Goal: Task Accomplishment & Management: Manage account settings

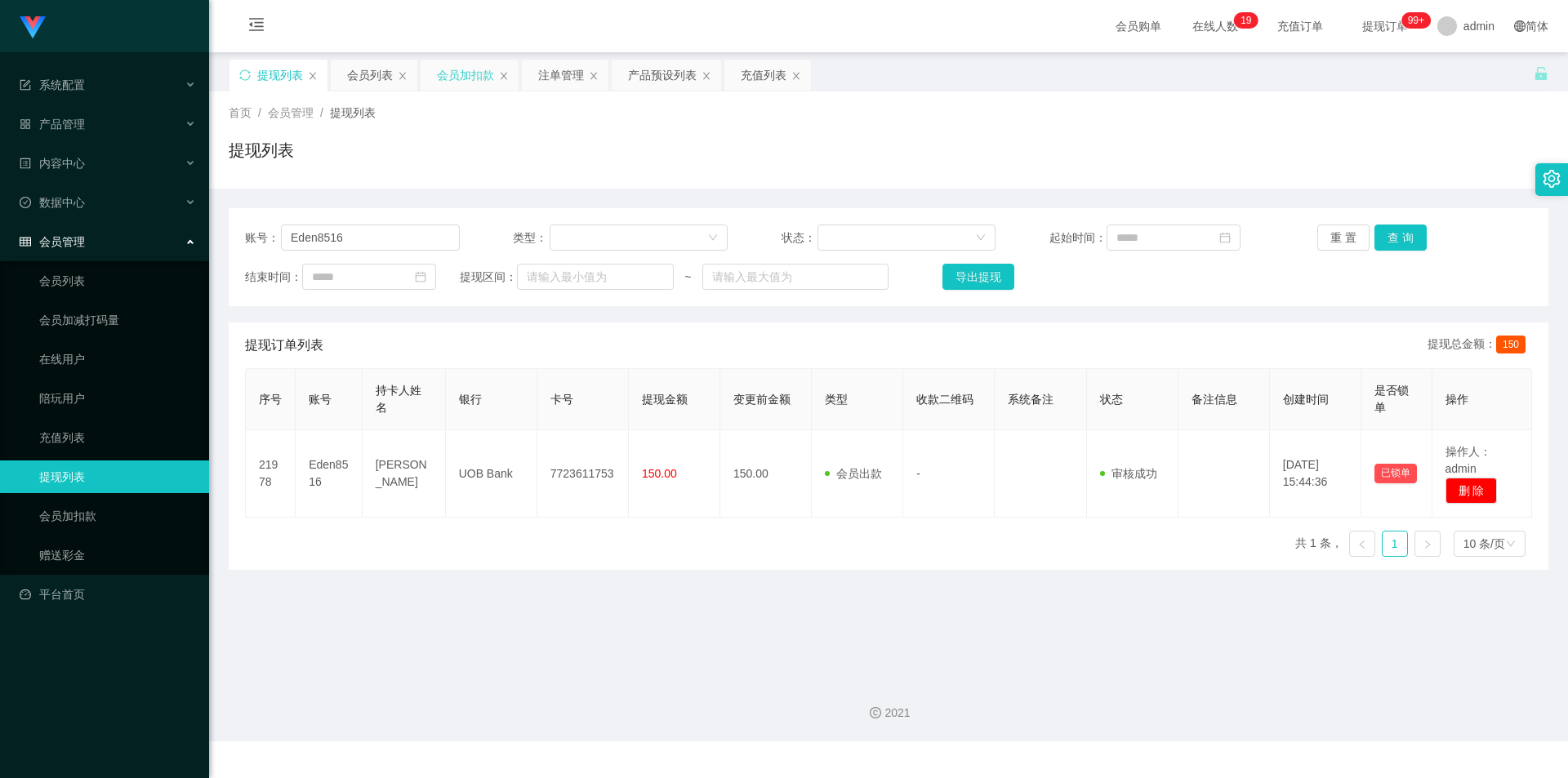
click at [460, 73] on div "会员加扣款" at bounding box center [466, 75] width 57 height 31
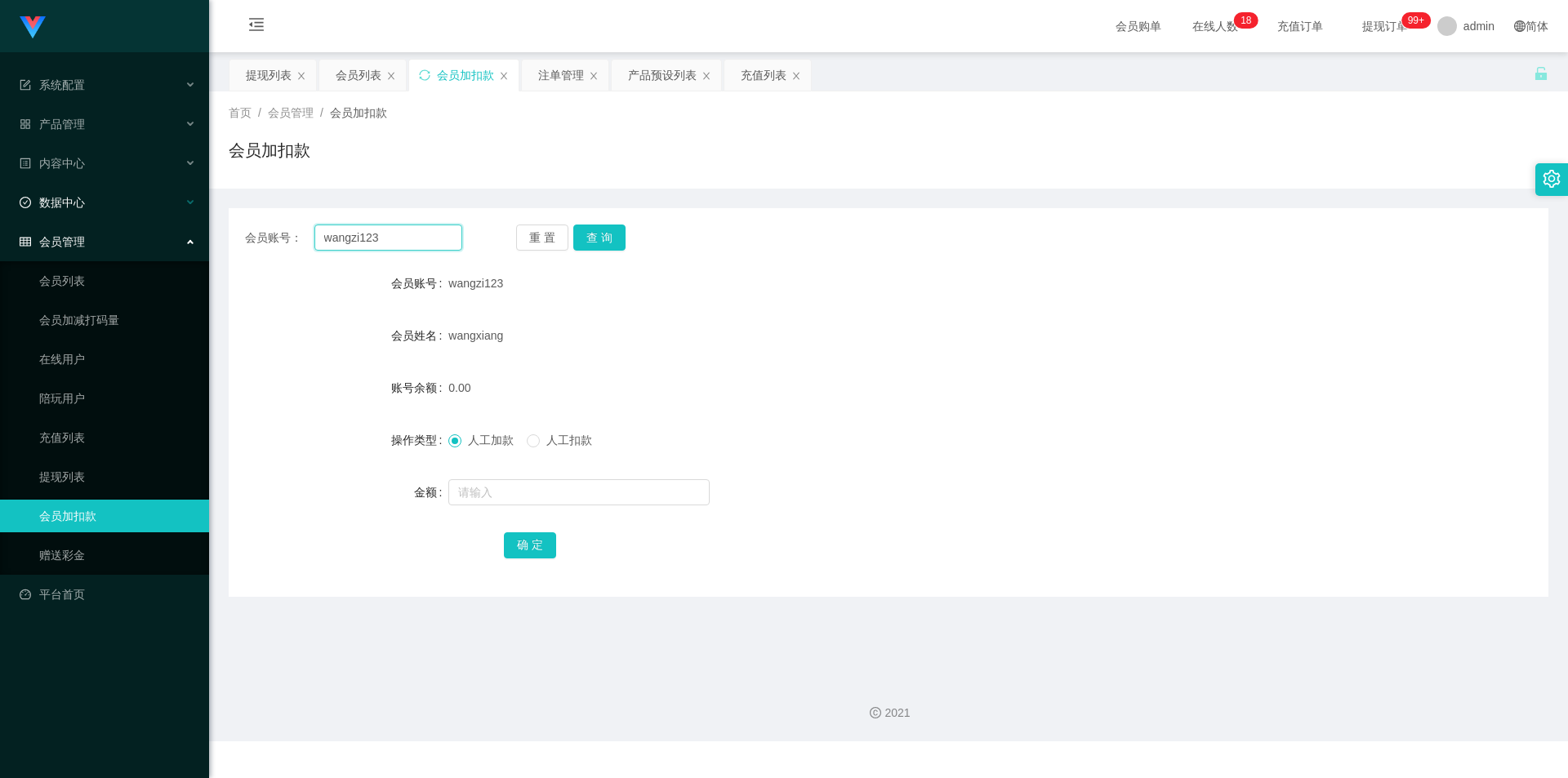
drag, startPoint x: 403, startPoint y: 237, endPoint x: 0, endPoint y: 188, distance: 406.0
click at [0, 188] on section "系统配置 产品管理 产品列表 产品预设列表 开奖记录 注单管理 即时注单 内容中心 站内信 公告列表 活动列表 数据中心 员工统计 团队统计 会员管理 会员列…" at bounding box center [784, 370] width 1568 height 741
paste input "hieracdope"
type input "hieracdope"
click at [597, 234] on button "查 询" at bounding box center [599, 237] width 52 height 26
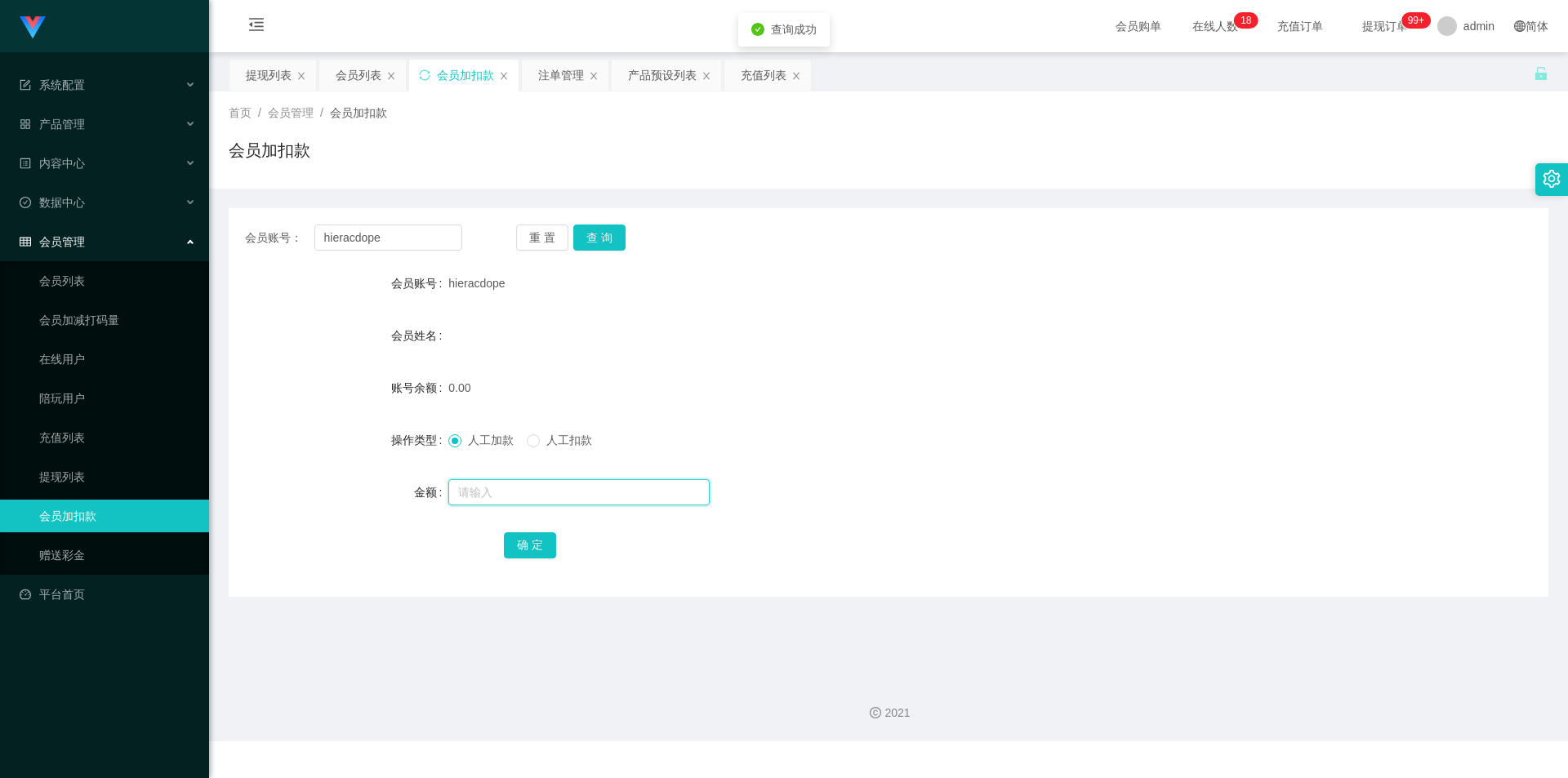
click at [468, 488] on input "text" at bounding box center [578, 492] width 261 height 26
type input "100"
click at [529, 550] on button "确 定" at bounding box center [530, 545] width 52 height 26
drag, startPoint x: 1044, startPoint y: 470, endPoint x: 1090, endPoint y: 446, distance: 51.9
click at [1062, 461] on form "会员账号 hieracdope 会员姓名 账号余额 100.00 操作类型 人工加款 人工扣款 金额 确 定" at bounding box center [888, 414] width 1319 height 294
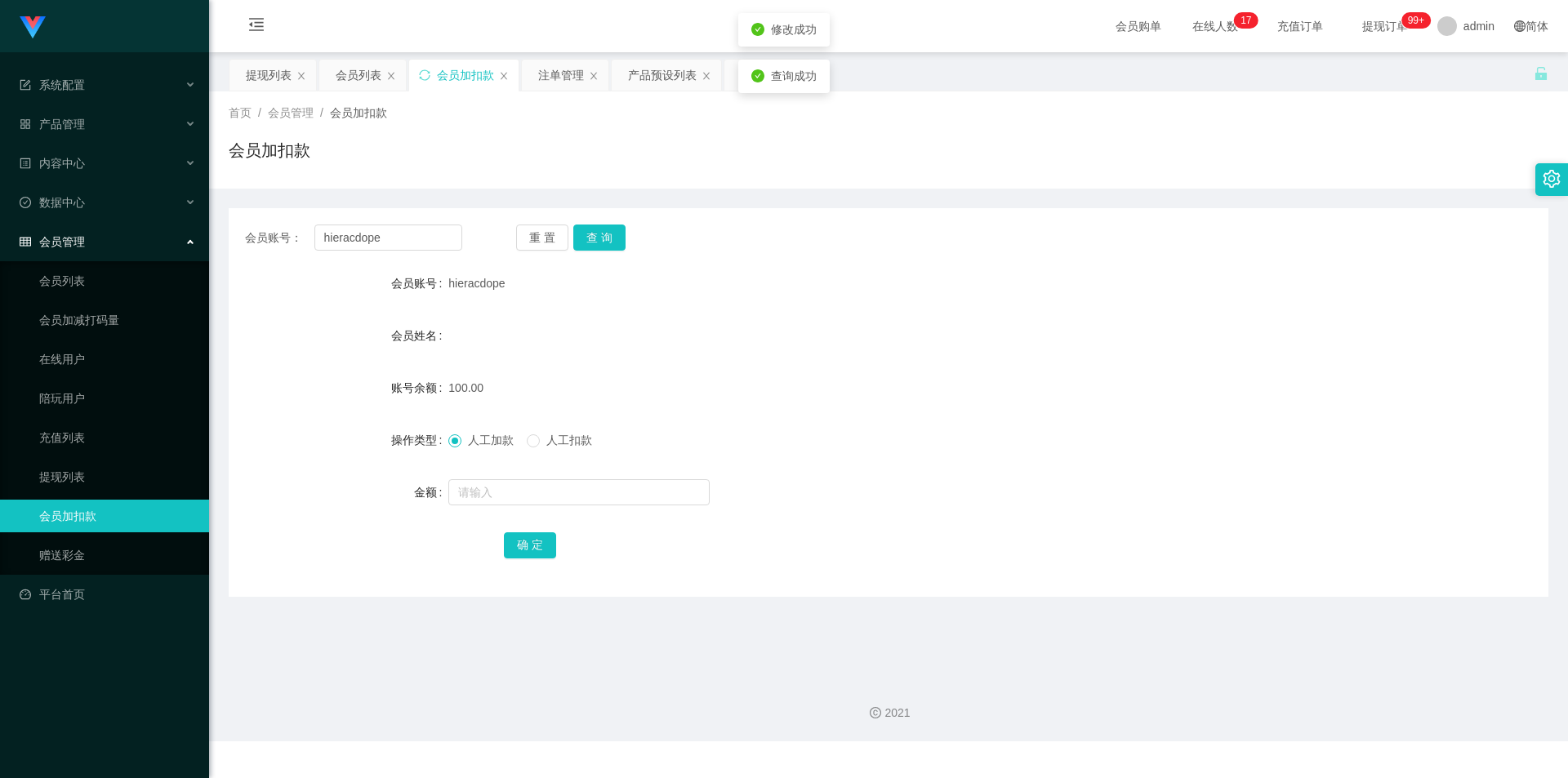
click at [1356, 91] on div "提现列表 会员列表 会员加扣款 注单管理 产品预设列表 充值列表" at bounding box center [881, 87] width 1305 height 57
drag, startPoint x: 394, startPoint y: 244, endPoint x: 432, endPoint y: 186, distance: 69.3
click at [0, 167] on section "系统配置 产品管理 产品列表 产品预设列表 开奖记录 注单管理 即时注单 内容中心 站内信 公告列表 活动列表 数据中心 员工统计 团队统计 会员管理 会员列…" at bounding box center [784, 370] width 1568 height 741
paste input "SiunFung"
type input "SiunFung"
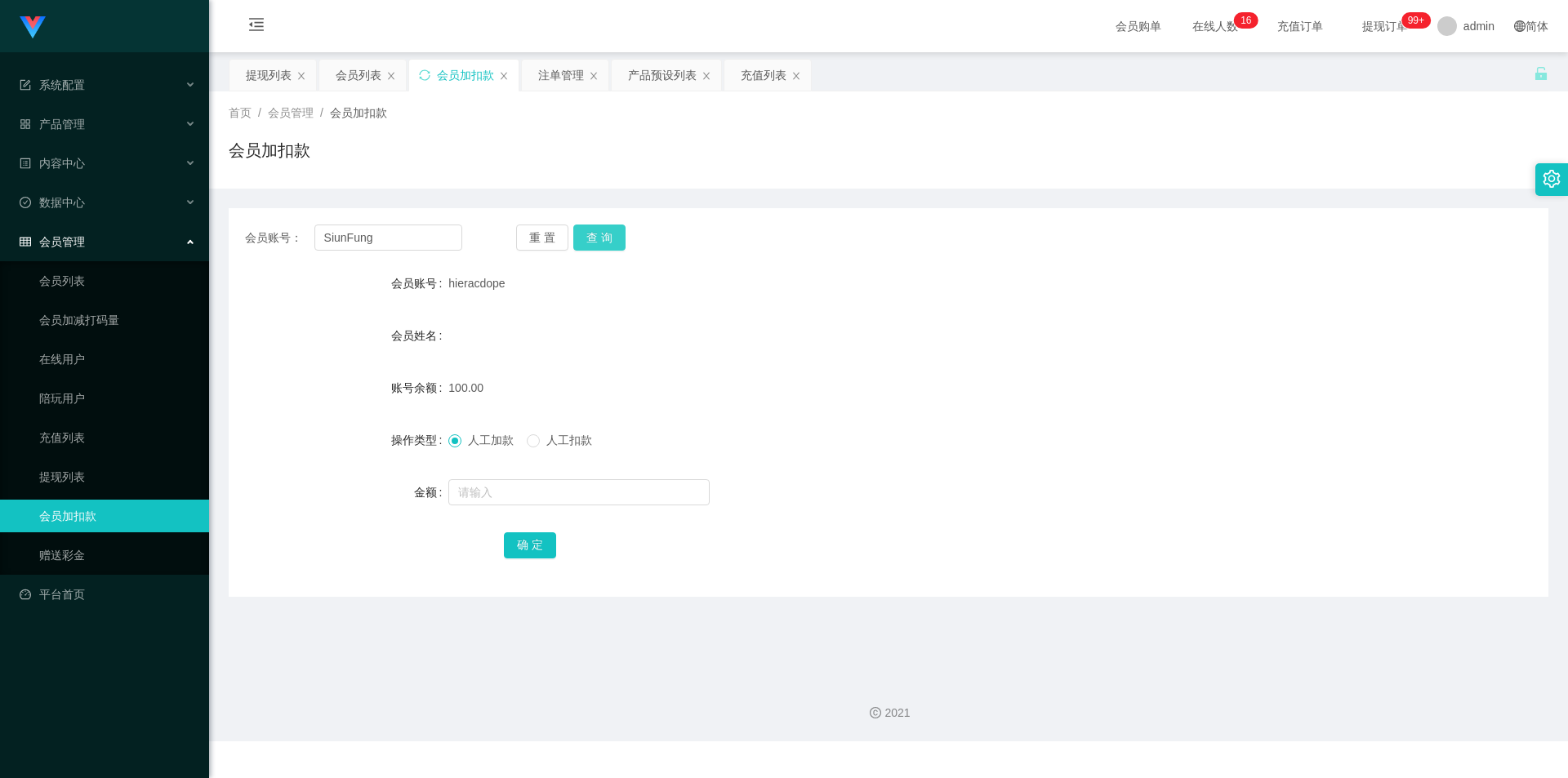
click at [594, 240] on button "查 询" at bounding box center [599, 237] width 52 height 26
click at [491, 493] on input "text" at bounding box center [578, 492] width 261 height 26
type input "100"
click at [522, 541] on button "确 定" at bounding box center [530, 545] width 52 height 26
drag, startPoint x: 1193, startPoint y: 414, endPoint x: 1322, endPoint y: 343, distance: 147.2
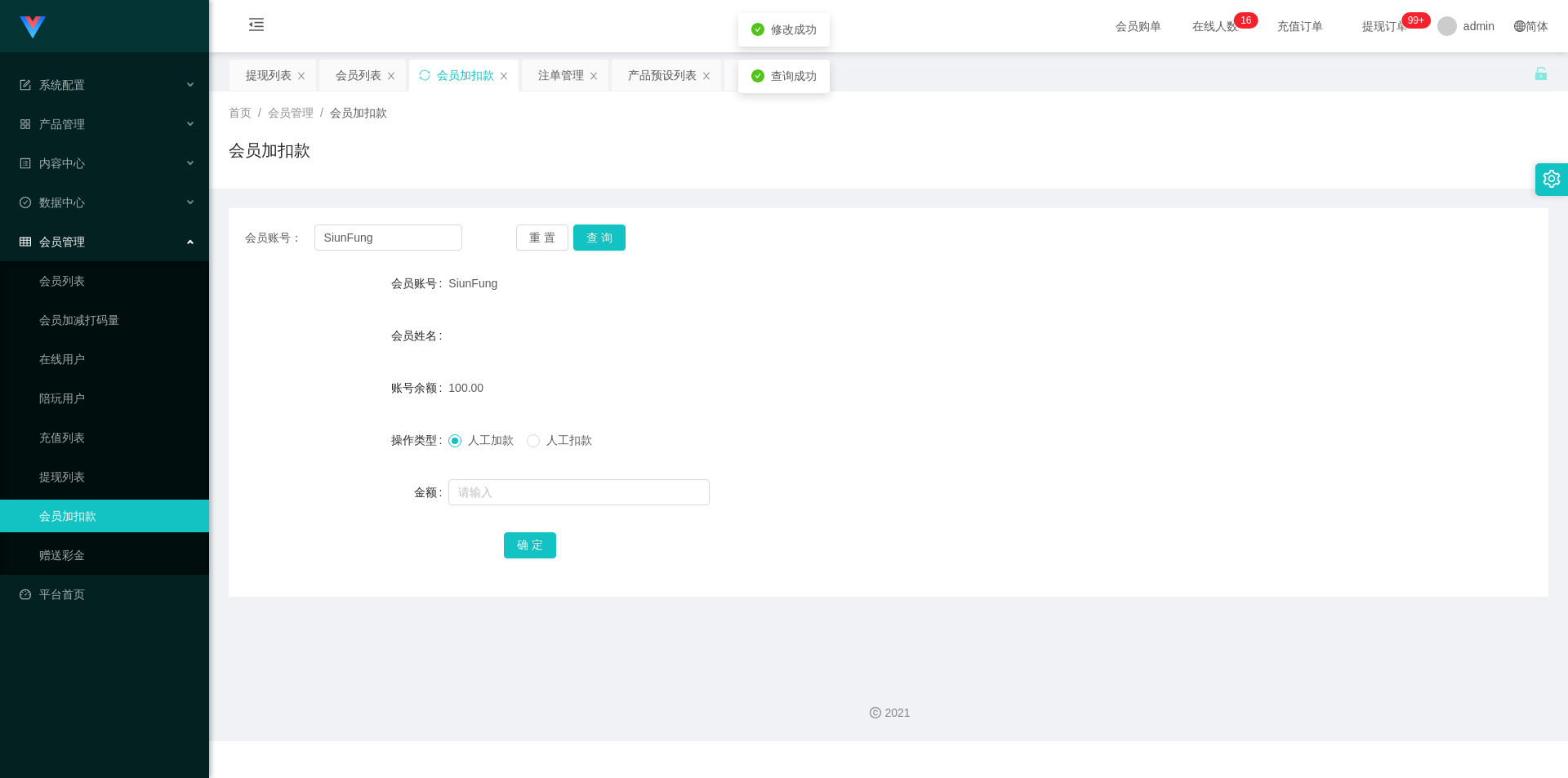
click at [1236, 396] on form "会员账号 SiunFung 会员姓名 账号余额 100.00 操作类型 人工加款 人工扣款 金额 确 定" at bounding box center [888, 414] width 1319 height 294
click at [648, 75] on div "产品预设列表" at bounding box center [662, 75] width 69 height 31
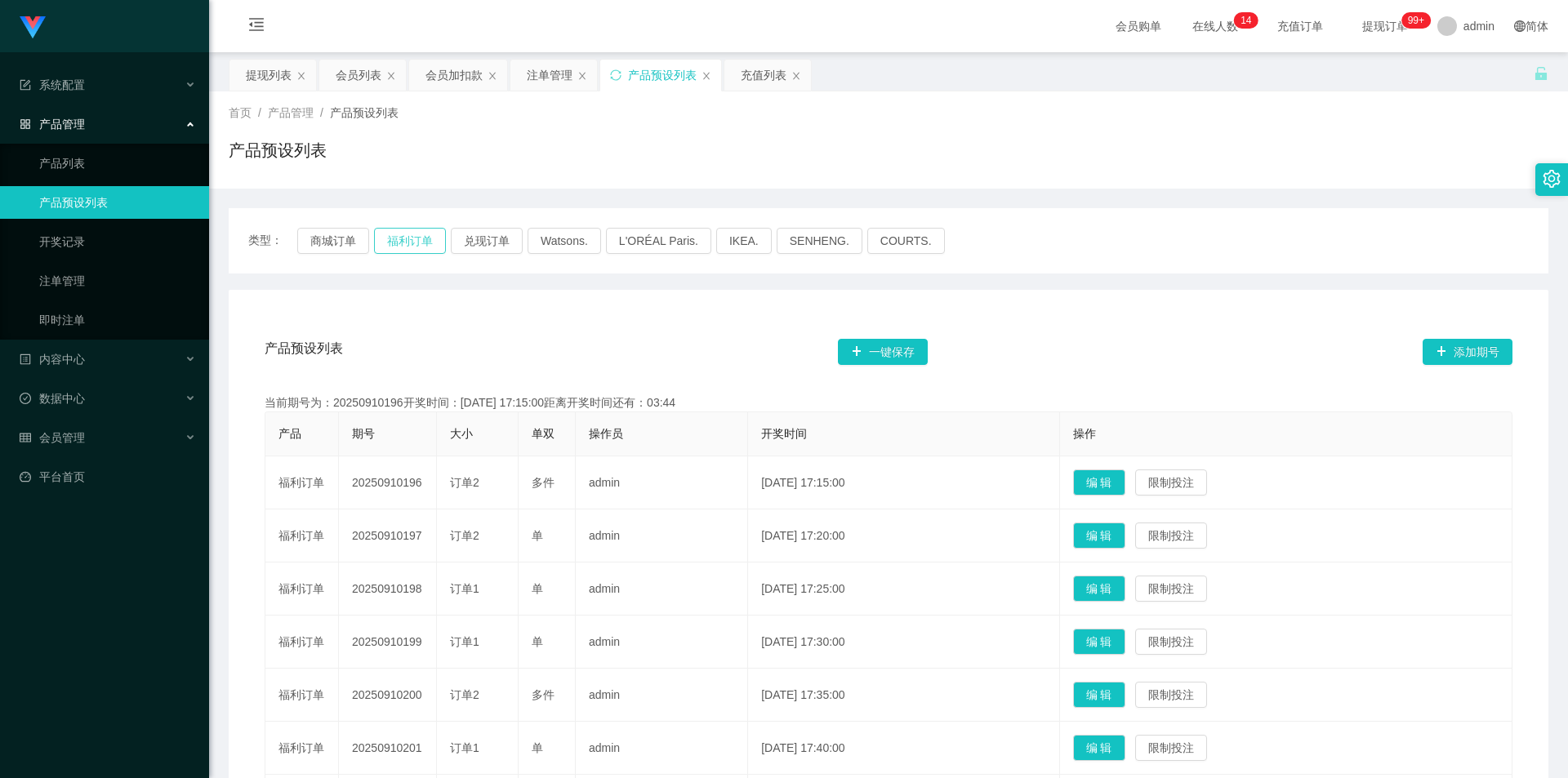
click at [403, 237] on button "福利订单" at bounding box center [410, 241] width 72 height 26
click at [1378, 167] on div "产品预设列表" at bounding box center [888, 157] width 1319 height 38
click at [540, 75] on div "注单管理" at bounding box center [549, 75] width 46 height 31
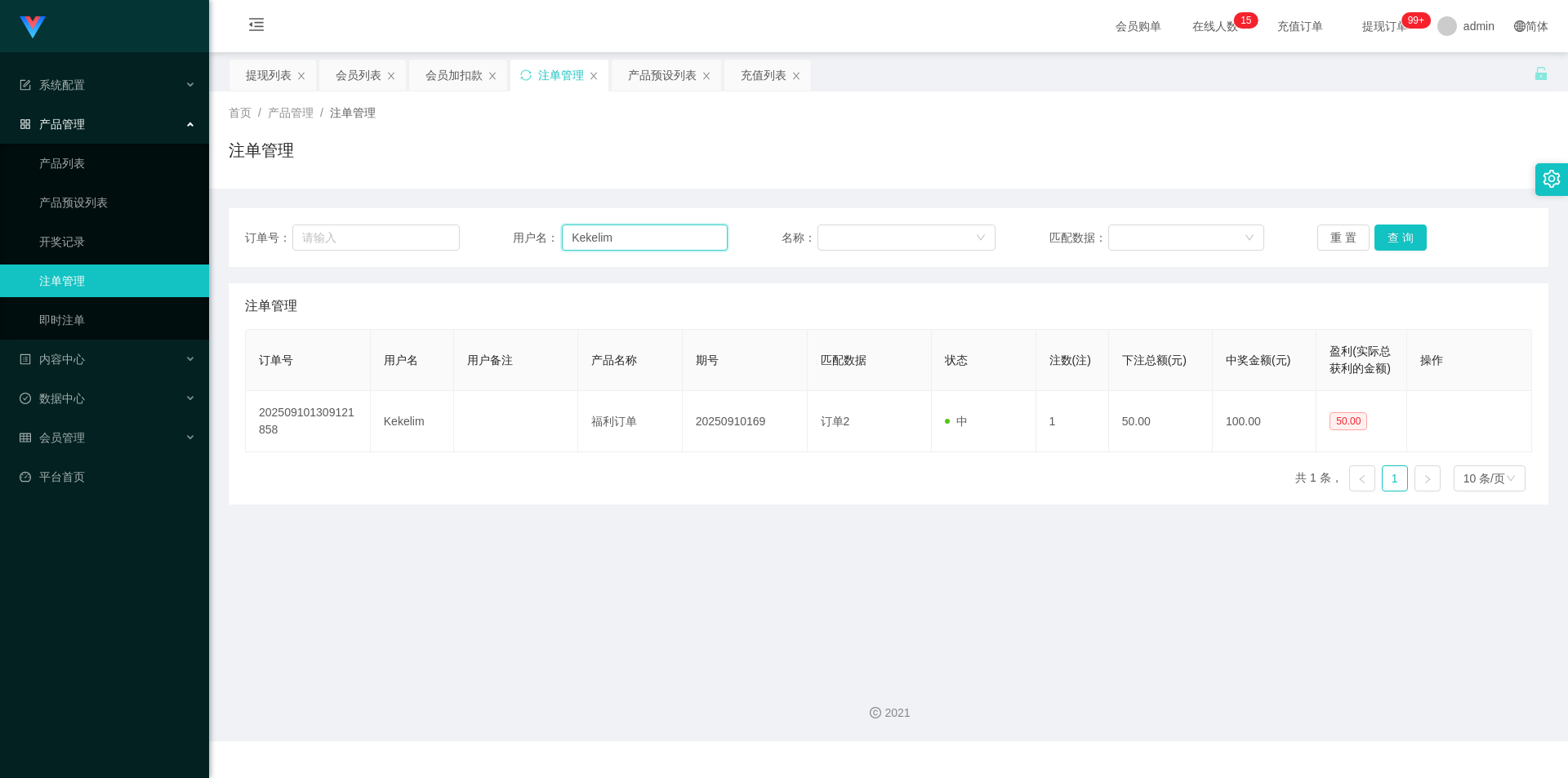
drag, startPoint x: 660, startPoint y: 233, endPoint x: 0, endPoint y: 182, distance: 662.0
click at [0, 182] on section "系统配置 产品管理 产品列表 产品预设列表 开奖记录 注单管理 即时注单 内容中心 站内信 公告列表 活动列表 数据中心 员工统计 团队统计 会员管理 会员列…" at bounding box center [784, 370] width 1568 height 741
paste input "hieracdope"
type input "hieracdope"
click at [1396, 230] on button "查 询" at bounding box center [1400, 237] width 52 height 26
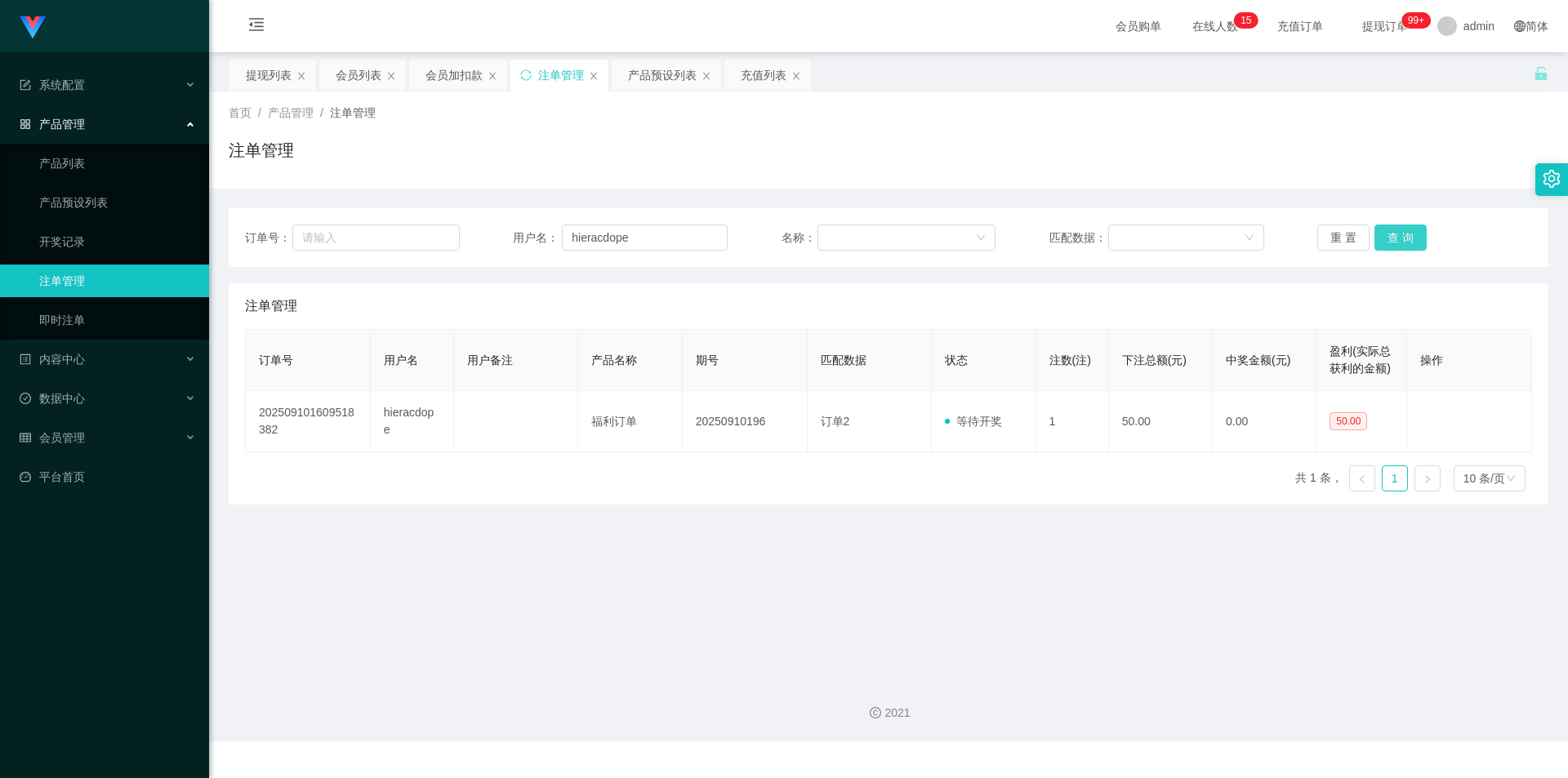
click at [1396, 229] on button "查 询" at bounding box center [1400, 237] width 52 height 26
click at [1250, 182] on div "首页 / 产品管理 / 注单管理 / 注单管理" at bounding box center [888, 140] width 1358 height 97
click at [671, 70] on div "产品预设列表" at bounding box center [662, 75] width 69 height 31
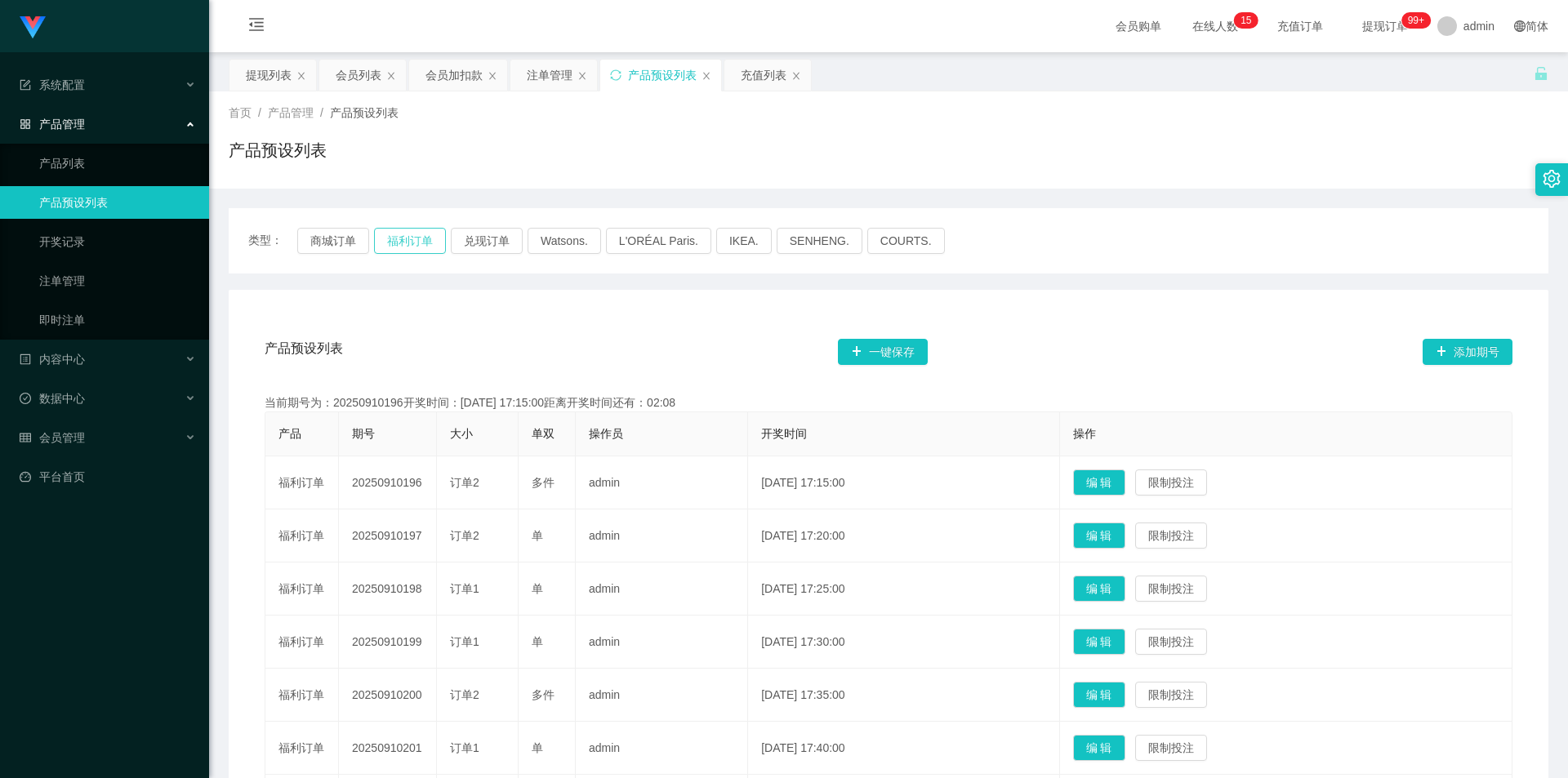
click at [406, 240] on button "福利订单" at bounding box center [410, 241] width 72 height 26
click at [1218, 219] on div "类型： 商城订单 福利订单 兑现订单 Watsons. L'ORÉAL Paris. IKEA. [GEOGRAPHIC_DATA]. COURTS." at bounding box center [888, 241] width 1319 height 66
click at [537, 72] on div "注单管理" at bounding box center [549, 75] width 46 height 31
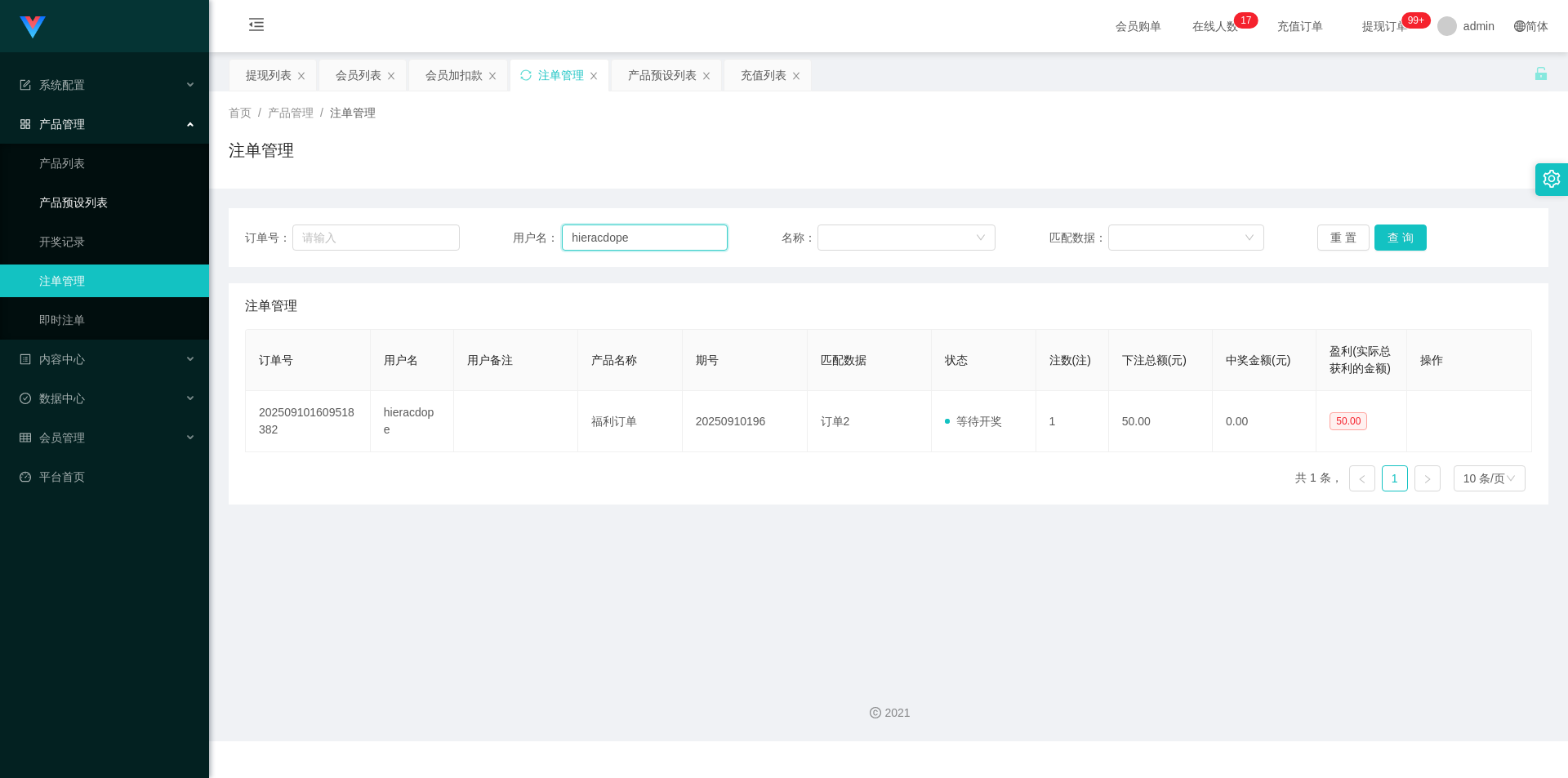
drag, startPoint x: 652, startPoint y: 237, endPoint x: 0, endPoint y: 202, distance: 652.9
click at [0, 202] on section "系统配置 产品管理 产品列表 产品预设列表 开奖记录 注单管理 即时注单 内容中心 站内信 公告列表 活动列表 数据中心 员工统计 团队统计 会员管理 会员列…" at bounding box center [784, 370] width 1568 height 741
click at [1391, 234] on button "查 询" at bounding box center [1400, 237] width 52 height 26
click at [1391, 234] on div "重 置 查 询" at bounding box center [1424, 237] width 215 height 26
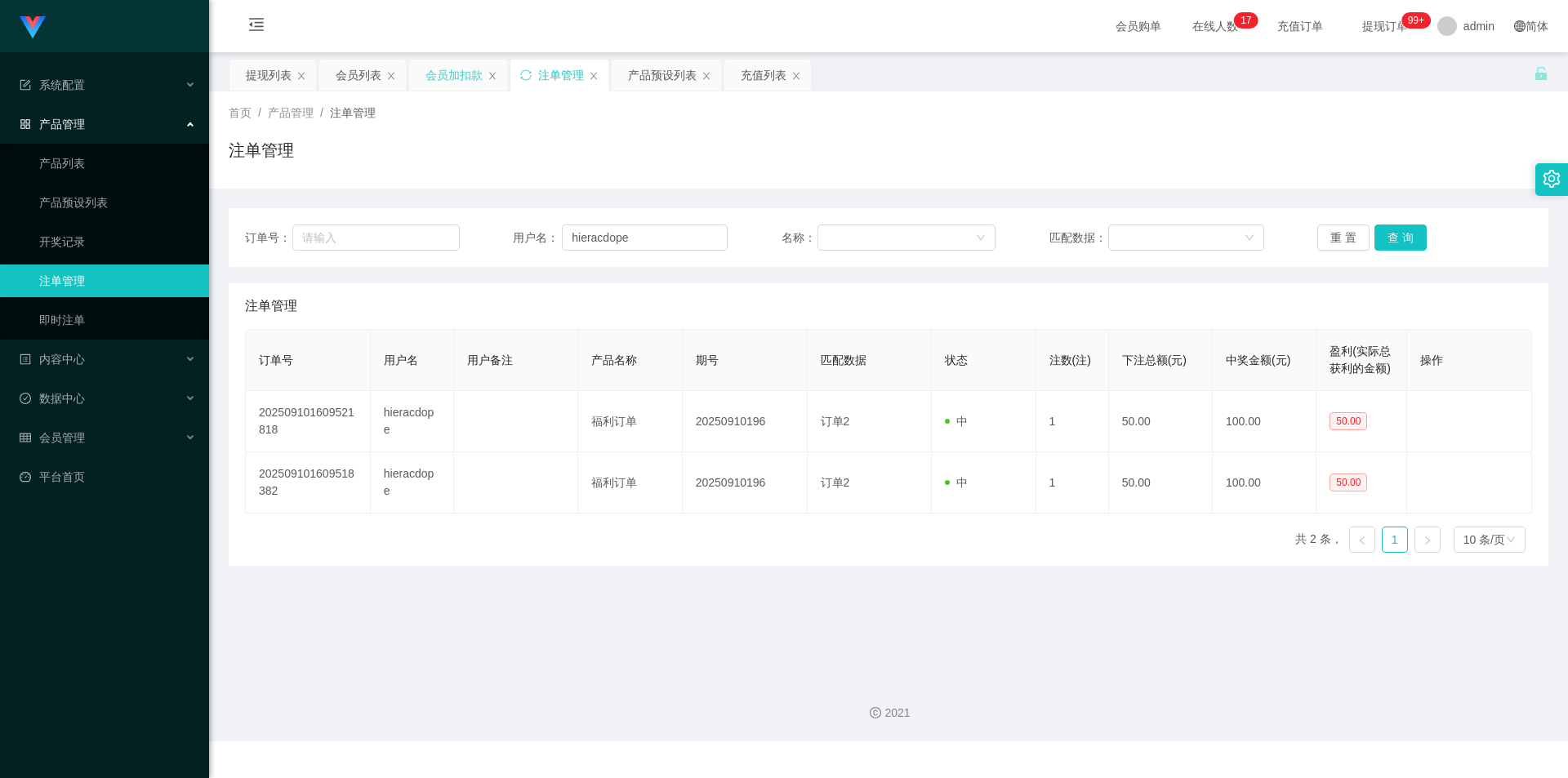
click at [439, 78] on div "会员加扣款" at bounding box center [454, 75] width 57 height 31
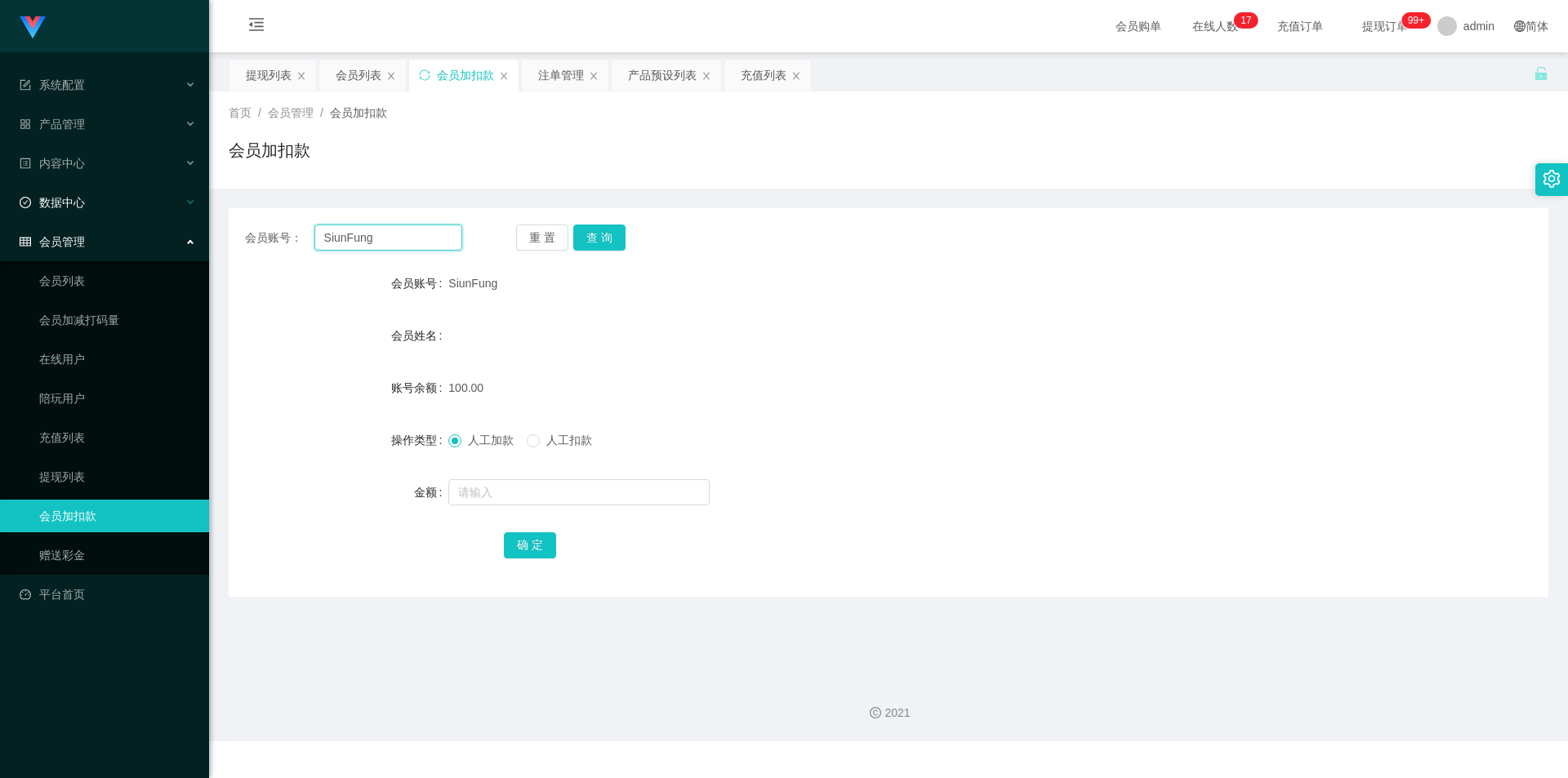
paste input "hieracdope"
drag, startPoint x: 440, startPoint y: 234, endPoint x: 0, endPoint y: 204, distance: 441.0
click at [0, 204] on section "系统配置 产品管理 产品列表 产品预设列表 开奖记录 注单管理 即时注单 内容中心 站内信 公告列表 活动列表 数据中心 员工统计 团队统计 会员管理 会员列…" at bounding box center [784, 370] width 1568 height 741
type input "hieracdope"
click at [619, 233] on button "查 询" at bounding box center [599, 237] width 52 height 26
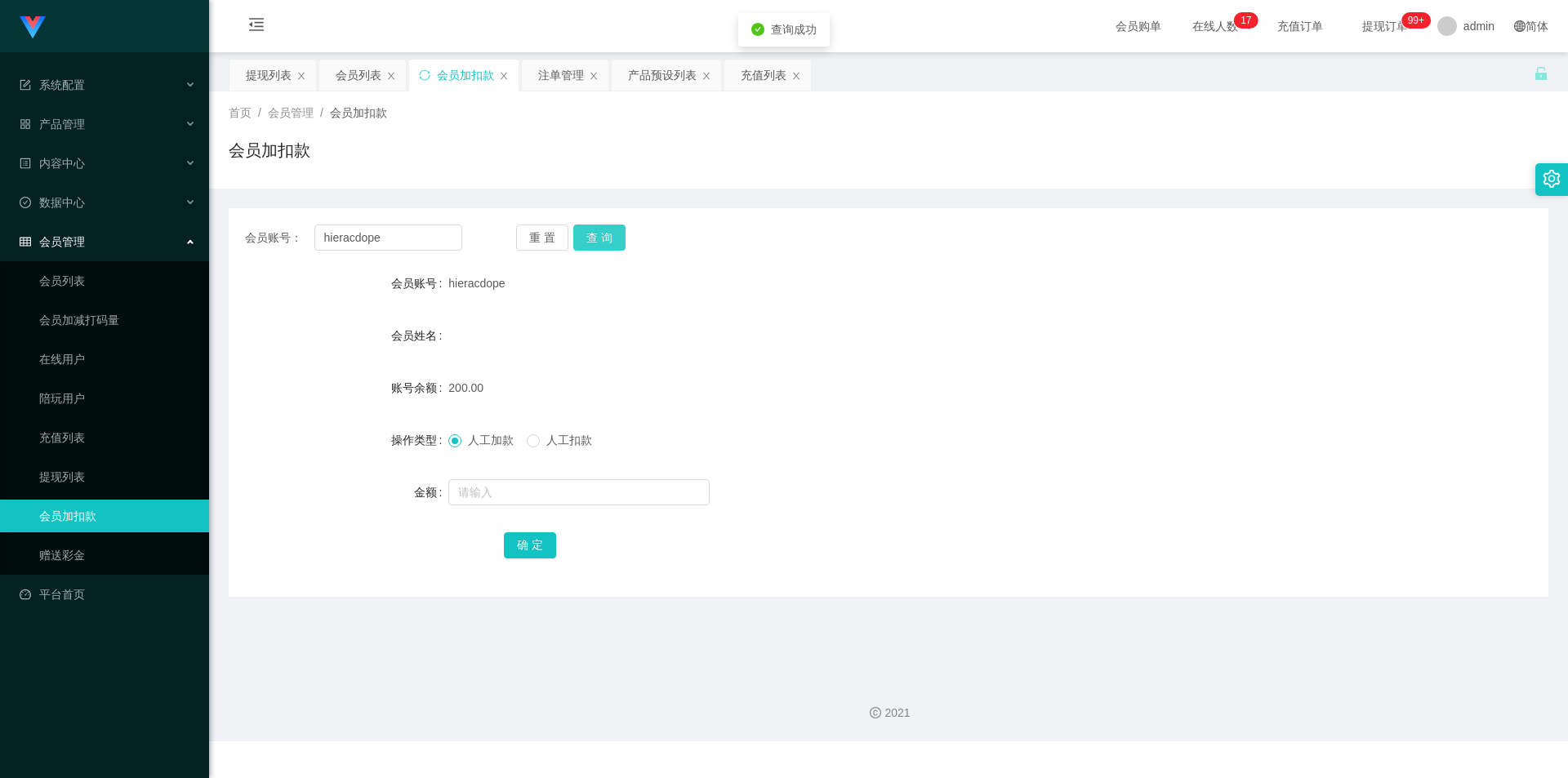
click at [609, 230] on button "查 询" at bounding box center [599, 237] width 52 height 26
click at [483, 499] on input "text" at bounding box center [578, 492] width 261 height 26
type input "50"
click at [517, 532] on button "确 定" at bounding box center [530, 545] width 52 height 26
click at [701, 300] on form "会员账号 hieracdope 会员姓名 账号余额 150.00 操作类型 人工加款 人工扣款 金额 确 定" at bounding box center [888, 414] width 1319 height 294
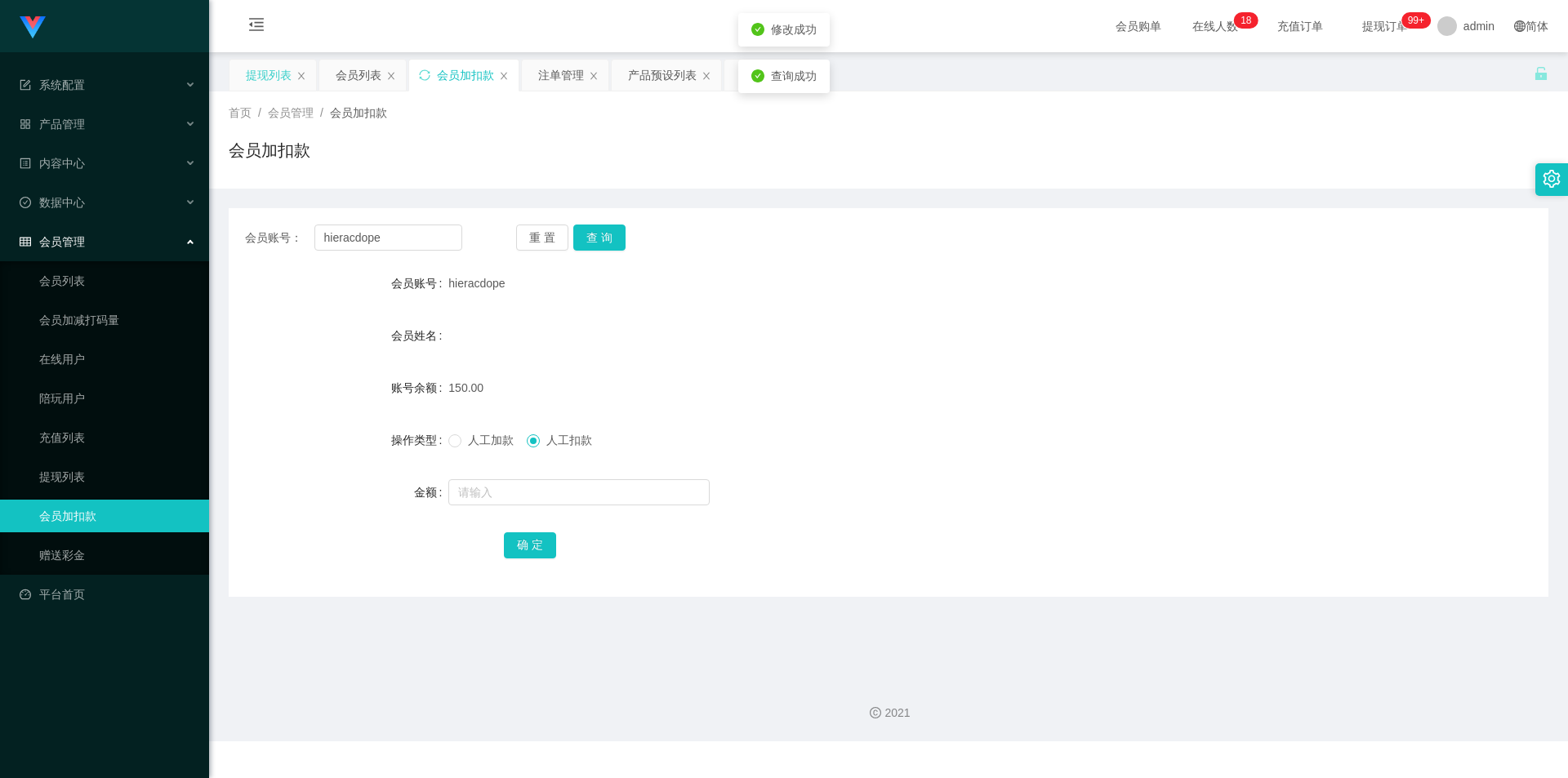
click at [262, 75] on div "提现列表" at bounding box center [269, 75] width 46 height 31
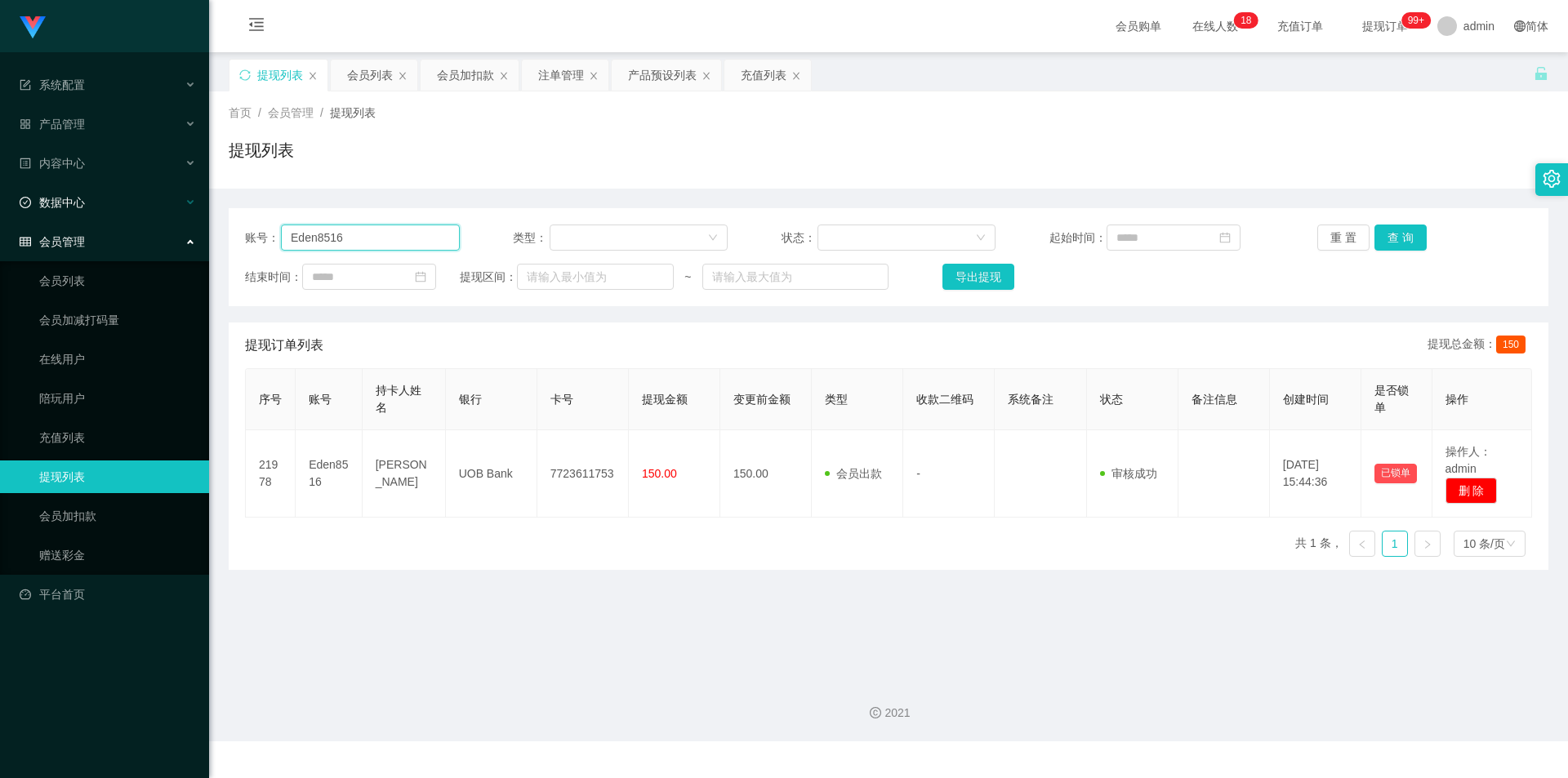
drag, startPoint x: 291, startPoint y: 228, endPoint x: 0, endPoint y: 192, distance: 293.2
click at [0, 194] on section "系统配置 产品管理 产品列表 产品预设列表 开奖记录 注单管理 即时注单 内容中心 站内信 公告列表 活动列表 数据中心 员工统计 团队统计 会员管理 会员列…" at bounding box center [784, 370] width 1568 height 741
paste input "hieracdope"
type input "hieracdope"
click at [1377, 236] on button "查 询" at bounding box center [1400, 237] width 52 height 26
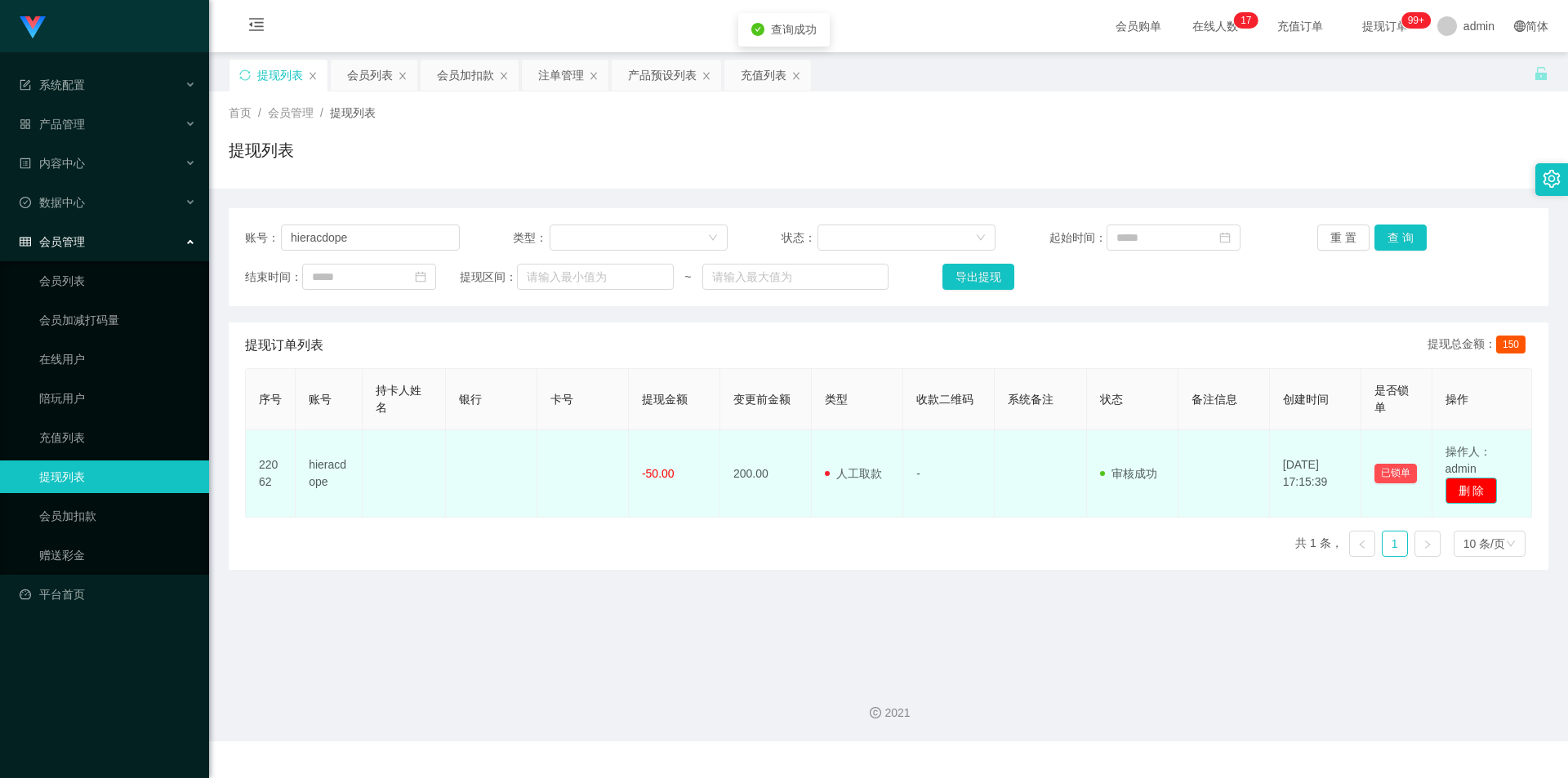
click at [1457, 485] on button "删 除" at bounding box center [1471, 491] width 52 height 26
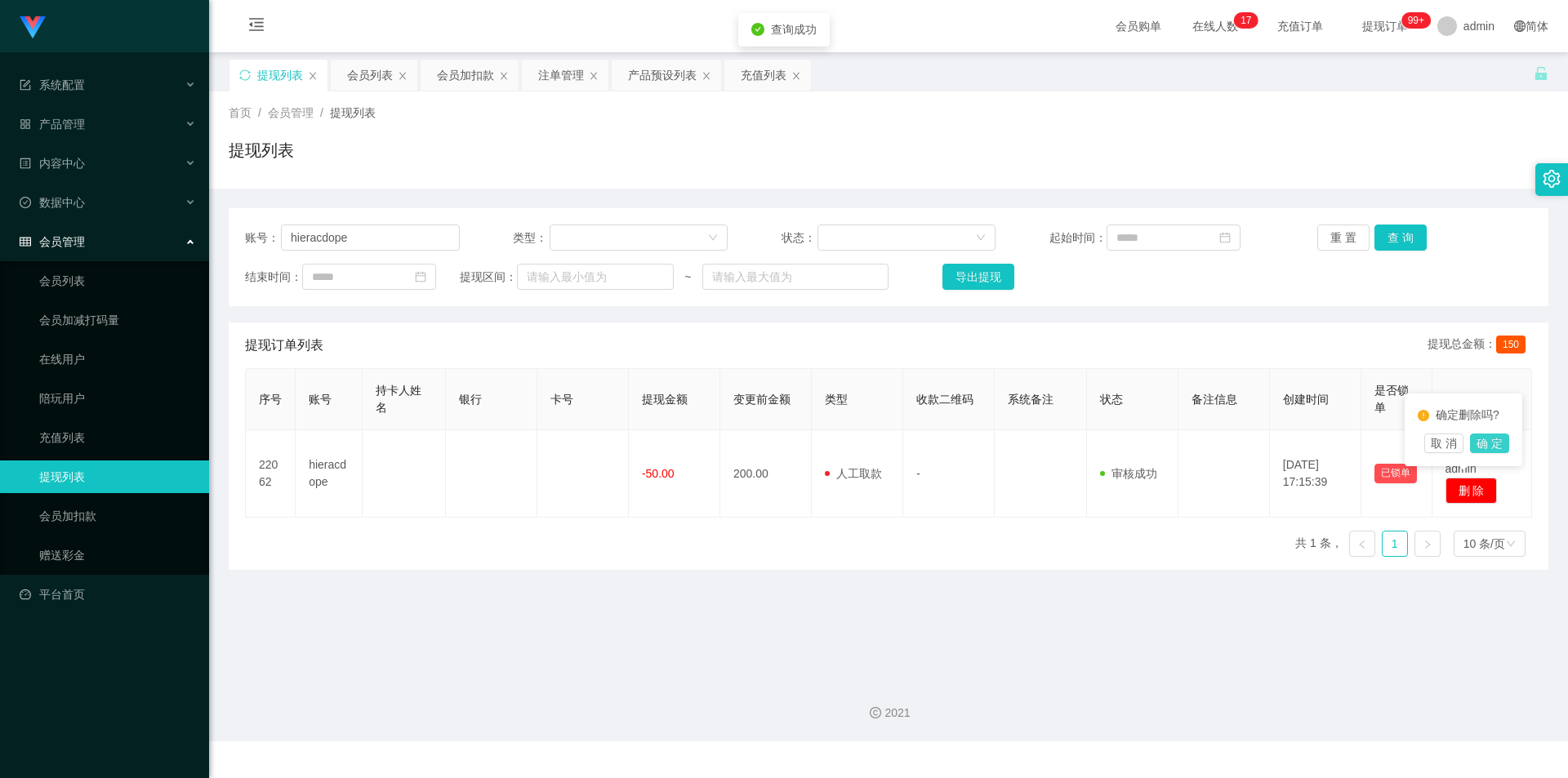
click at [1500, 442] on button "确 定" at bounding box center [1489, 444] width 39 height 20
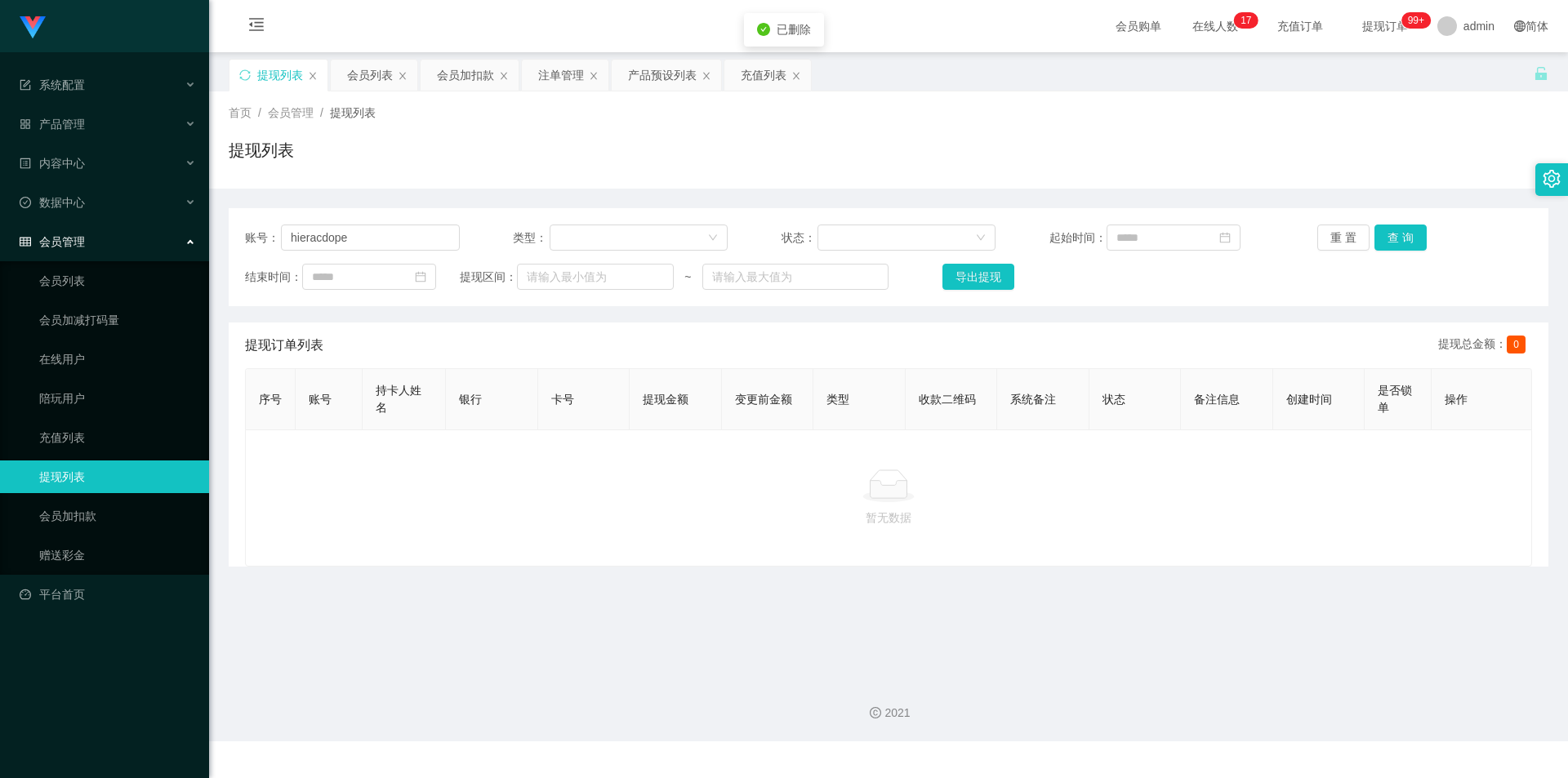
click at [1468, 243] on div "重 置 查 询" at bounding box center [1424, 237] width 215 height 26
drag, startPoint x: 365, startPoint y: 238, endPoint x: 0, endPoint y: 197, distance: 367.3
click at [0, 197] on section "系统配置 产品管理 产品列表 产品预设列表 开奖记录 注单管理 即时注单 内容中心 站内信 公告列表 活动列表 数据中心 员工统计 团队统计 会员管理 会员列…" at bounding box center [784, 370] width 1568 height 741
click at [1396, 235] on button "查 询" at bounding box center [1400, 237] width 52 height 26
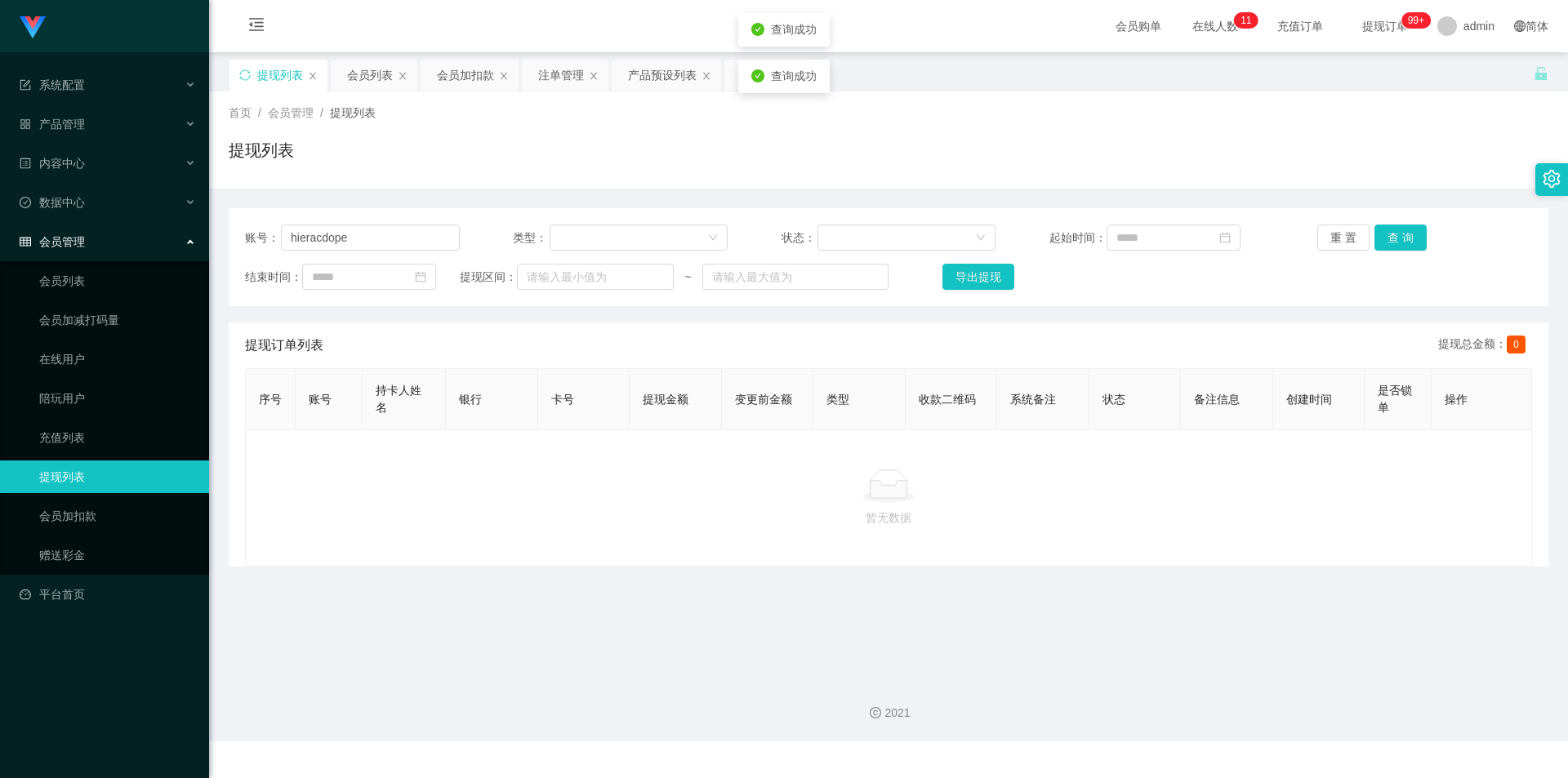
click at [1416, 171] on div "提现列表" at bounding box center [888, 157] width 1319 height 38
click at [234, 72] on div "提现列表" at bounding box center [278, 75] width 98 height 31
click at [239, 75] on icon "图标: sync" at bounding box center [245, 75] width 11 height 11
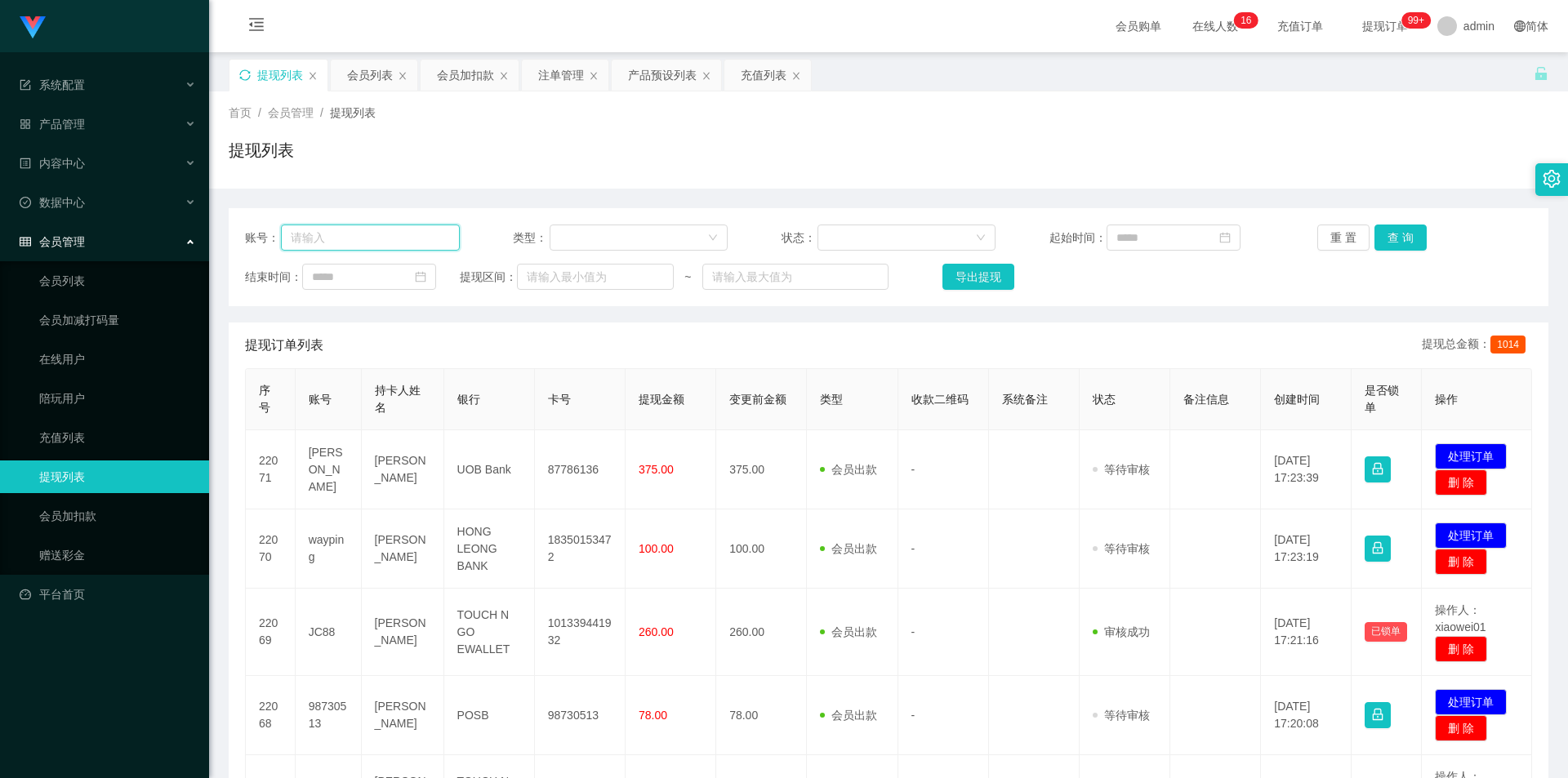
click at [362, 237] on input "text" at bounding box center [370, 237] width 178 height 26
paste input "hieracdope"
type input "hieracdope"
click at [1402, 243] on button "查 询" at bounding box center [1400, 237] width 52 height 26
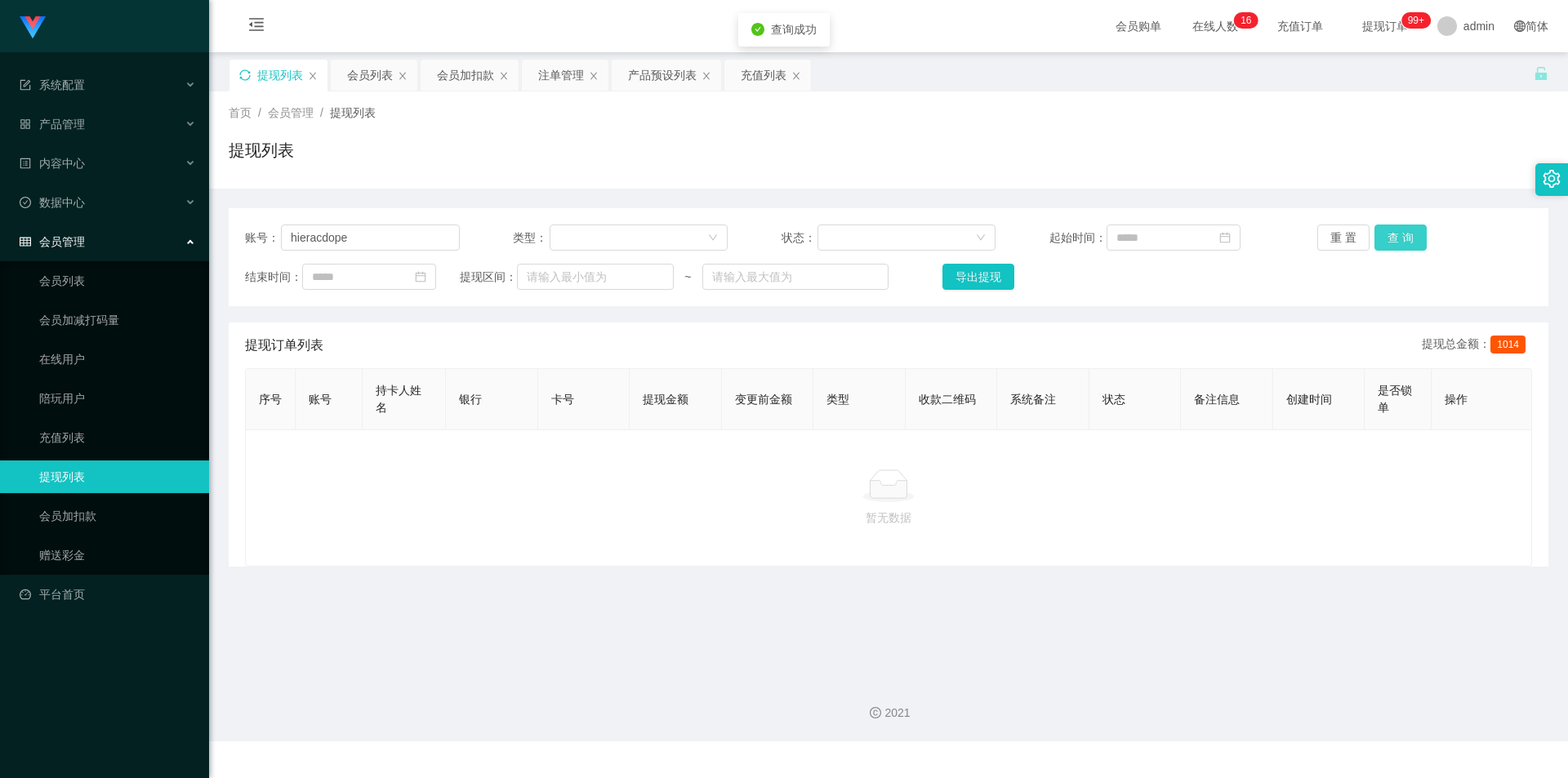
click at [1401, 233] on button "查 询" at bounding box center [1400, 237] width 52 height 26
drag, startPoint x: 1428, startPoint y: 125, endPoint x: 1461, endPoint y: 8, distance: 121.6
click at [1428, 124] on div "首页 / 会员管理 / 提现列表 / 提现列表" at bounding box center [888, 140] width 1319 height 71
drag, startPoint x: 379, startPoint y: 245, endPoint x: 0, endPoint y: 223, distance: 379.6
click at [0, 223] on section "系统配置 产品管理 产品列表 产品预设列表 开奖记录 注单管理 即时注单 内容中心 站内信 公告列表 活动列表 数据中心 员工统计 团队统计 会员管理 会员列…" at bounding box center [784, 370] width 1568 height 741
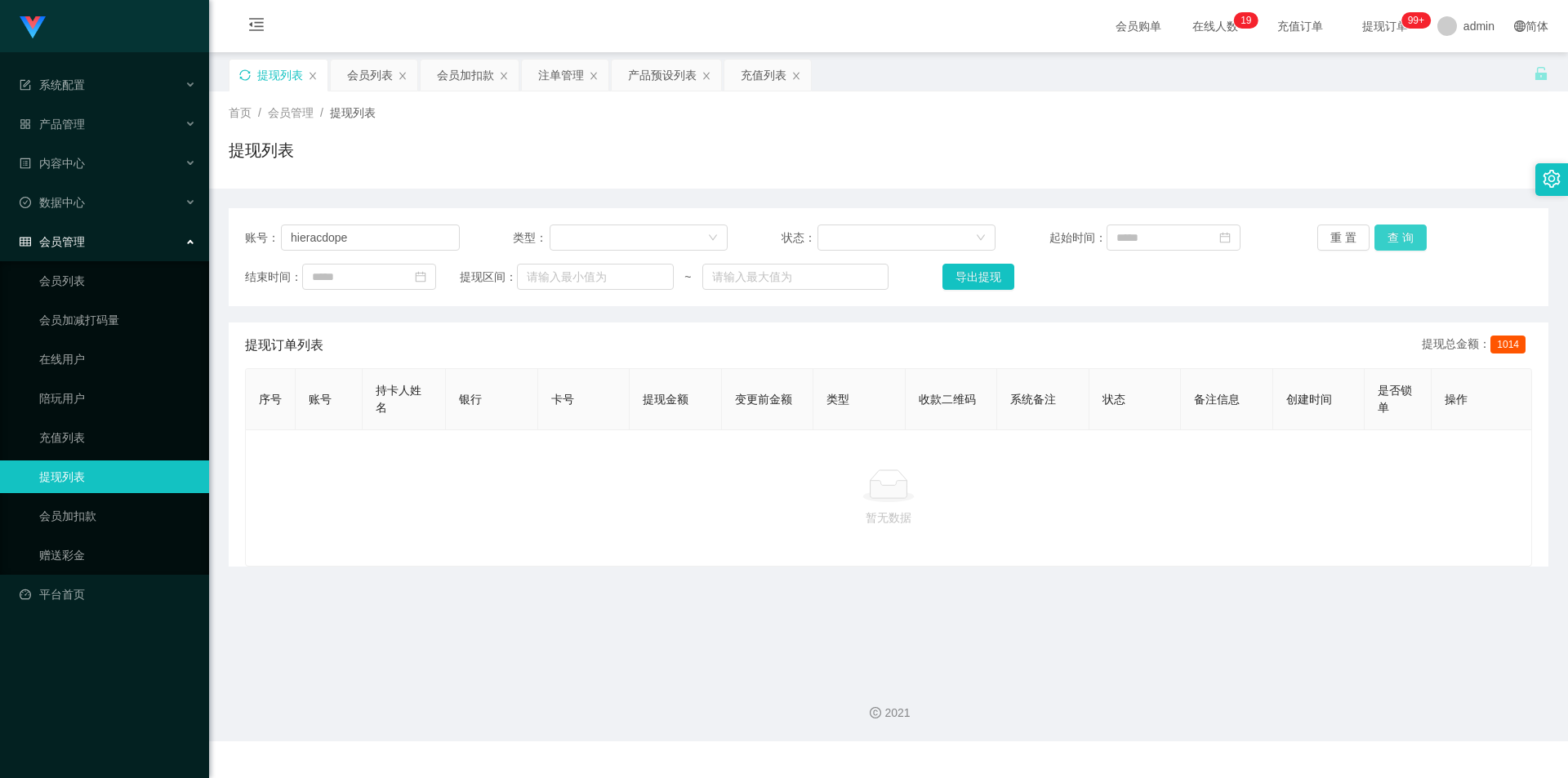
click at [1390, 232] on button "查 询" at bounding box center [1400, 237] width 52 height 26
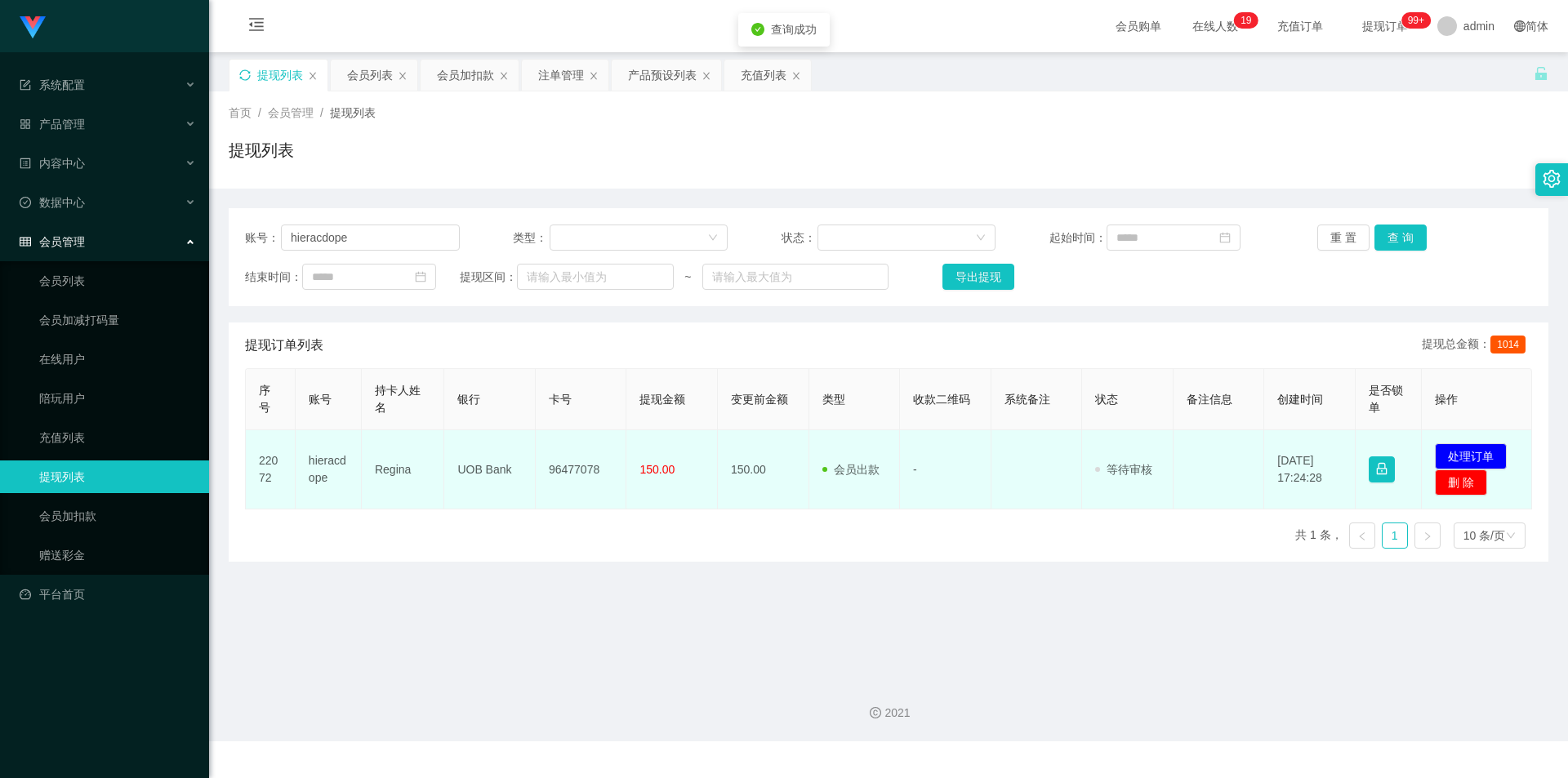
click at [564, 473] on td "96477078" at bounding box center [581, 470] width 92 height 79
copy td "96477078"
click at [1490, 457] on button "处理订单" at bounding box center [1471, 456] width 72 height 26
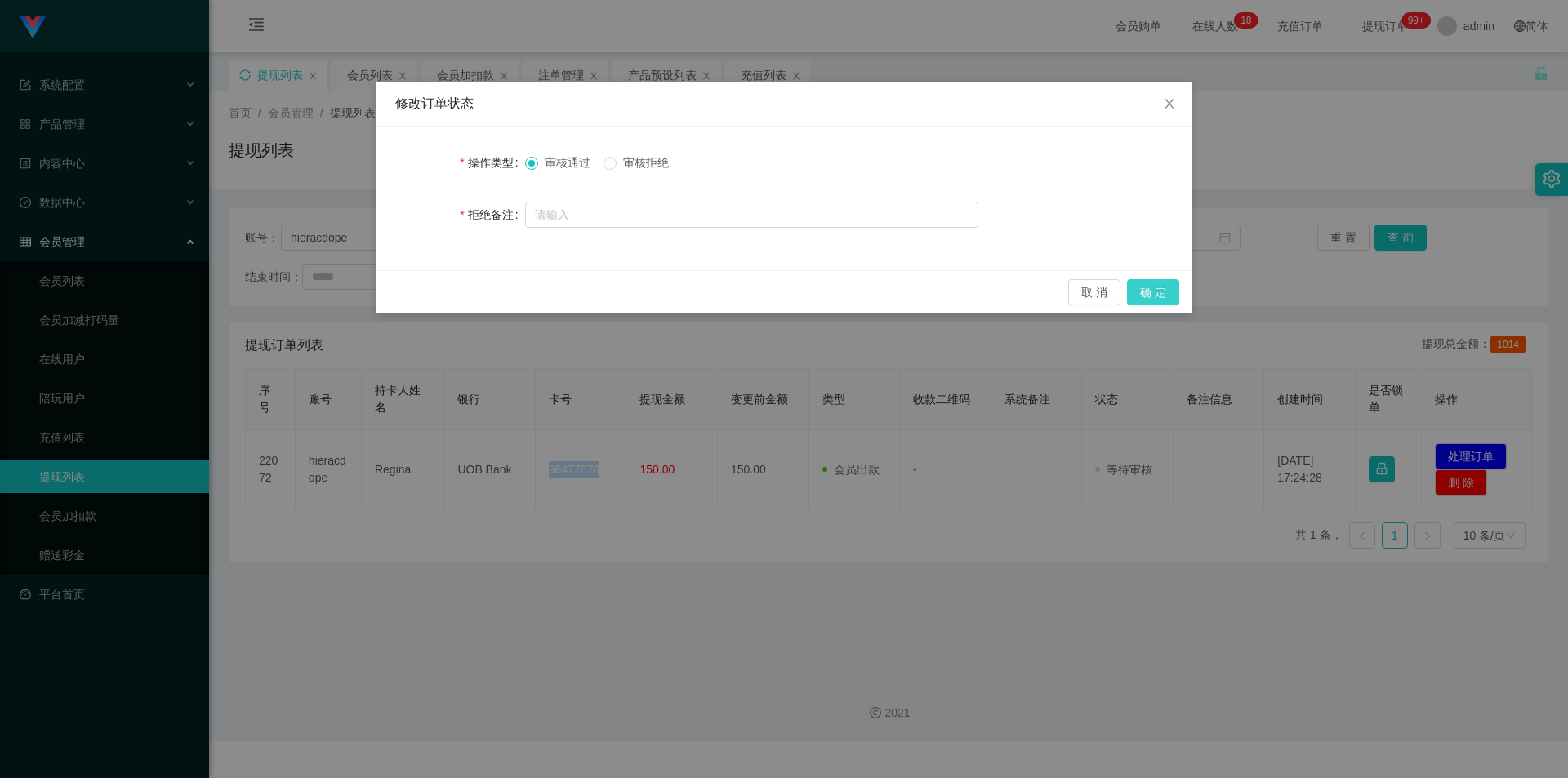
click at [1157, 297] on button "确 定" at bounding box center [1153, 292] width 52 height 26
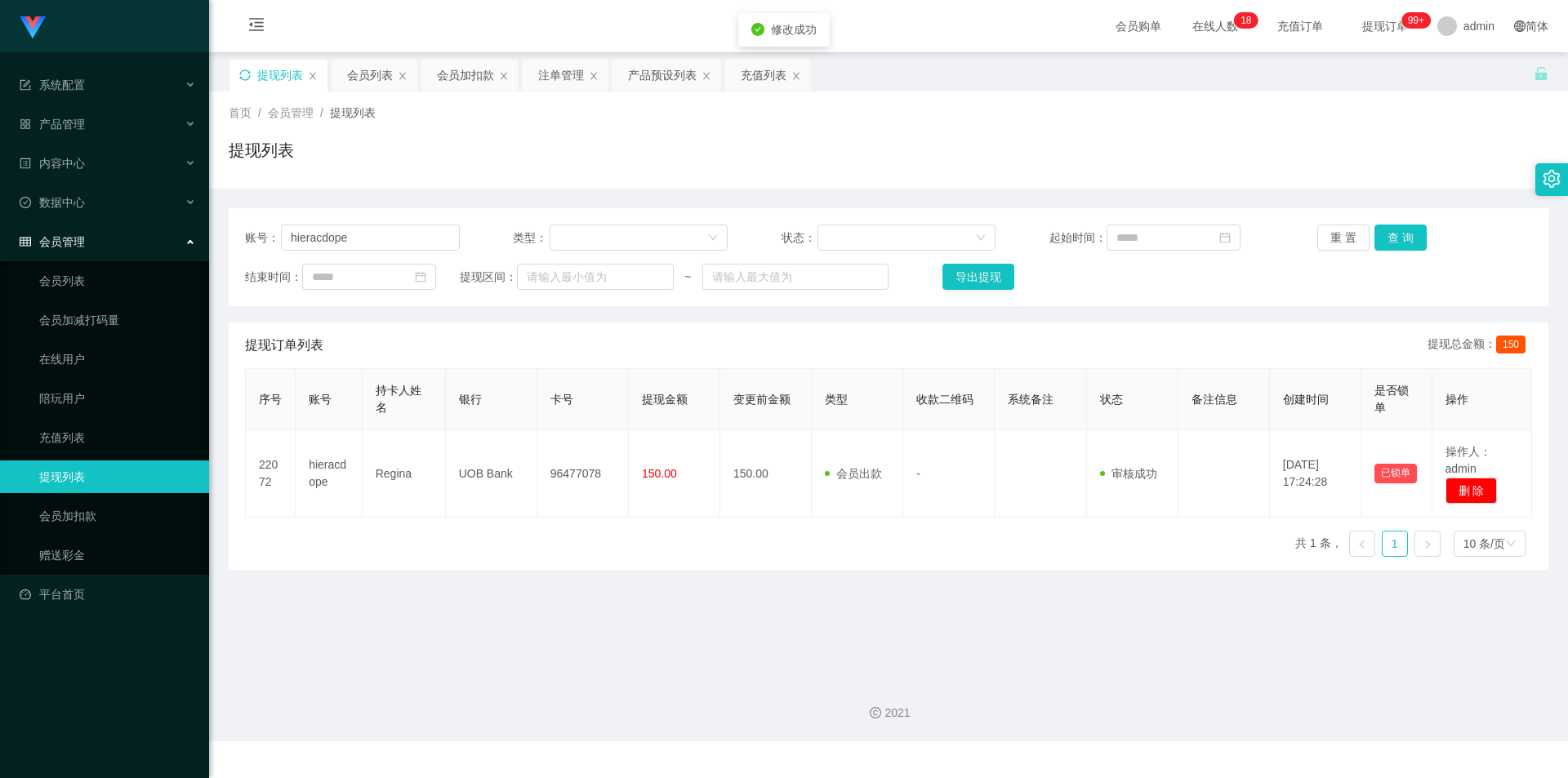
click at [1360, 147] on div "提现列表" at bounding box center [888, 157] width 1319 height 38
click at [369, 73] on div "会员列表" at bounding box center [370, 75] width 46 height 31
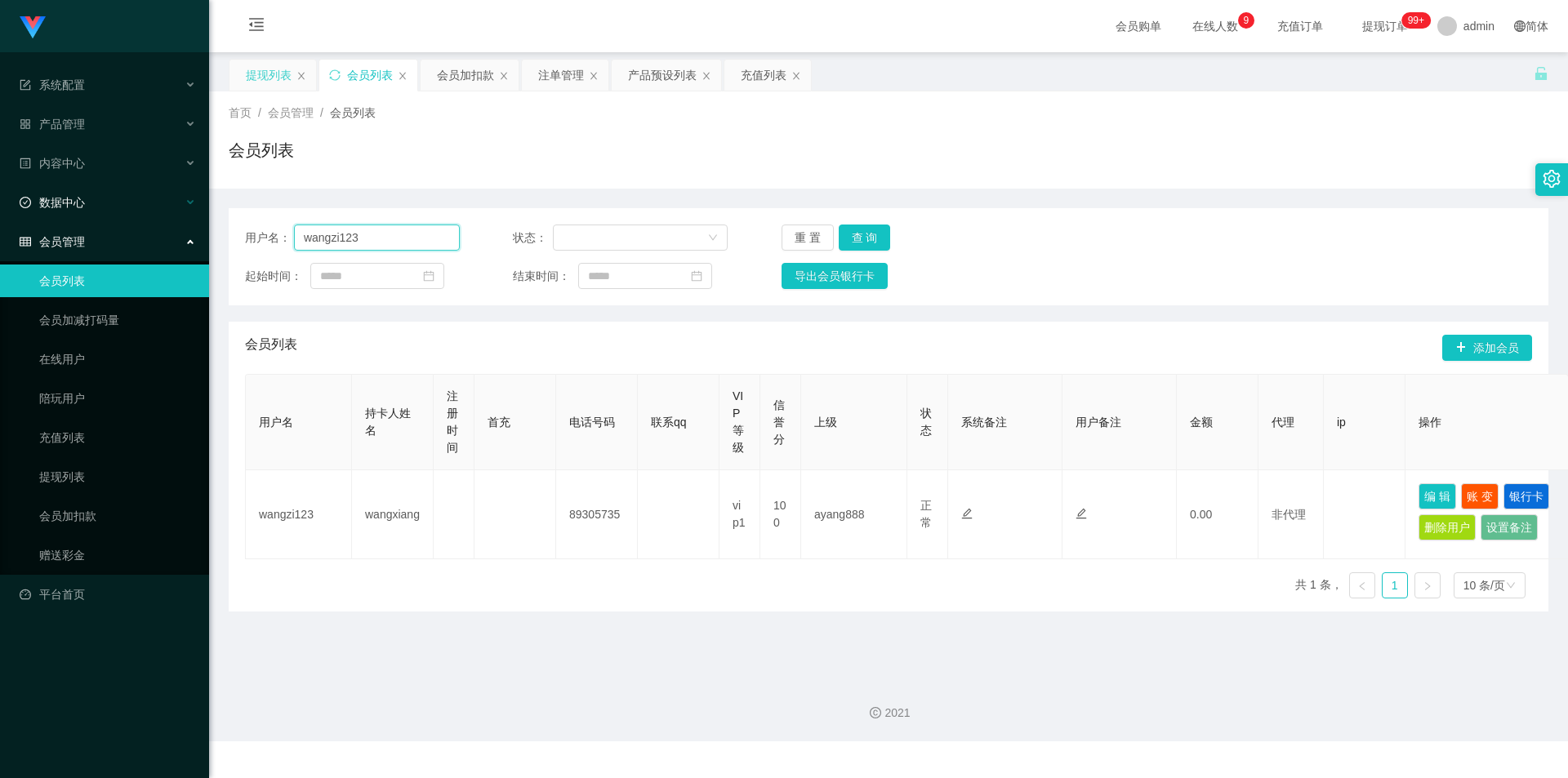
paste input "hieracdope"
drag, startPoint x: 391, startPoint y: 239, endPoint x: 0, endPoint y: 199, distance: 393.0
click at [0, 199] on section "系统配置 产品管理 产品列表 产品预设列表 开奖记录 注单管理 即时注单 内容中心 站内信 公告列表 活动列表 数据中心 员工统计 团队统计 会员管理 会员列…" at bounding box center [784, 370] width 1568 height 741
type input "hieracdope"
click at [849, 233] on button "查 询" at bounding box center [865, 237] width 52 height 26
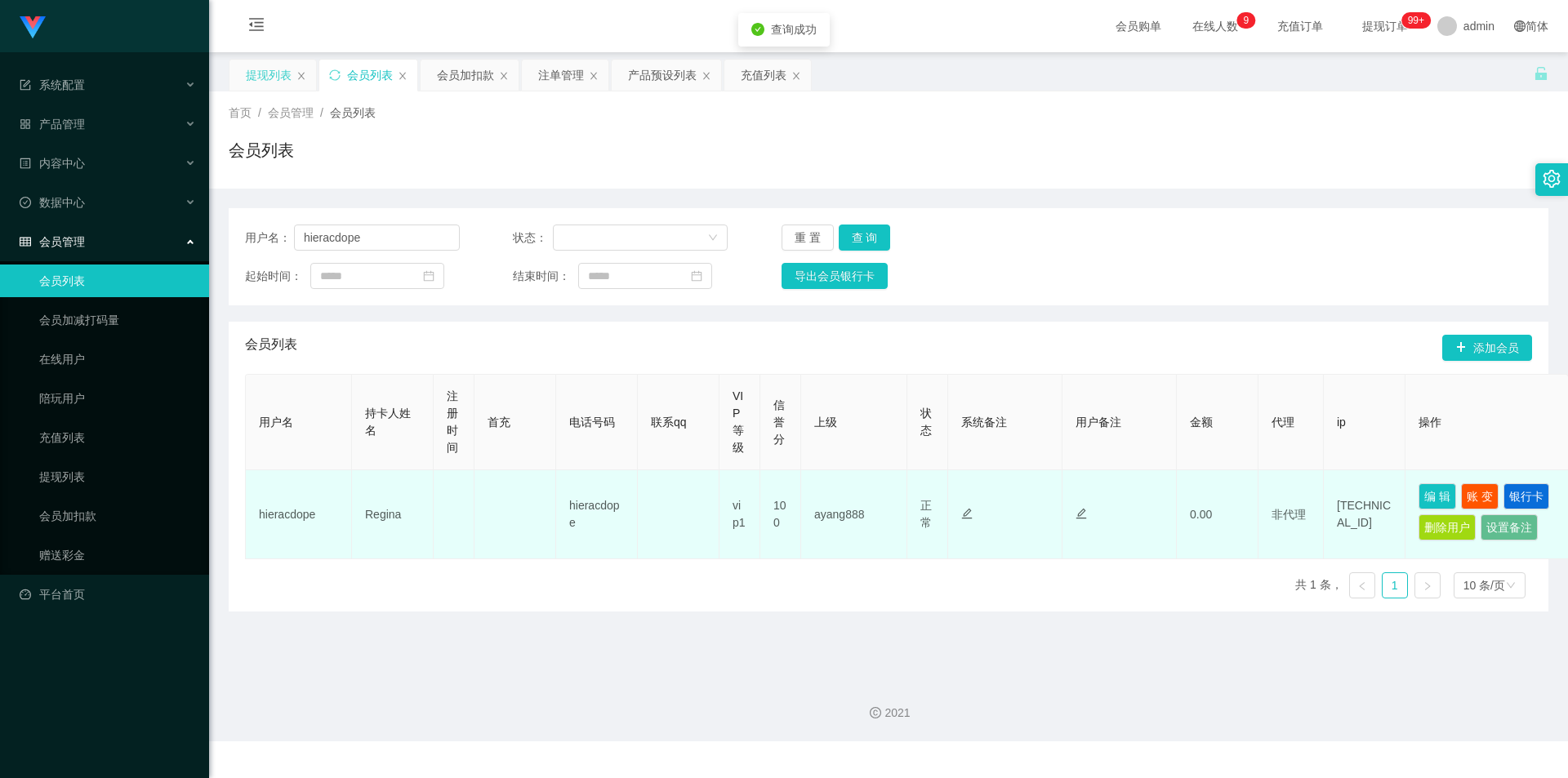
click at [384, 518] on td "Regina" at bounding box center [393, 514] width 82 height 89
click at [383, 518] on td "Regina" at bounding box center [393, 514] width 82 height 89
copy td "Regina"
click at [1526, 483] on button "银行卡" at bounding box center [1526, 496] width 46 height 26
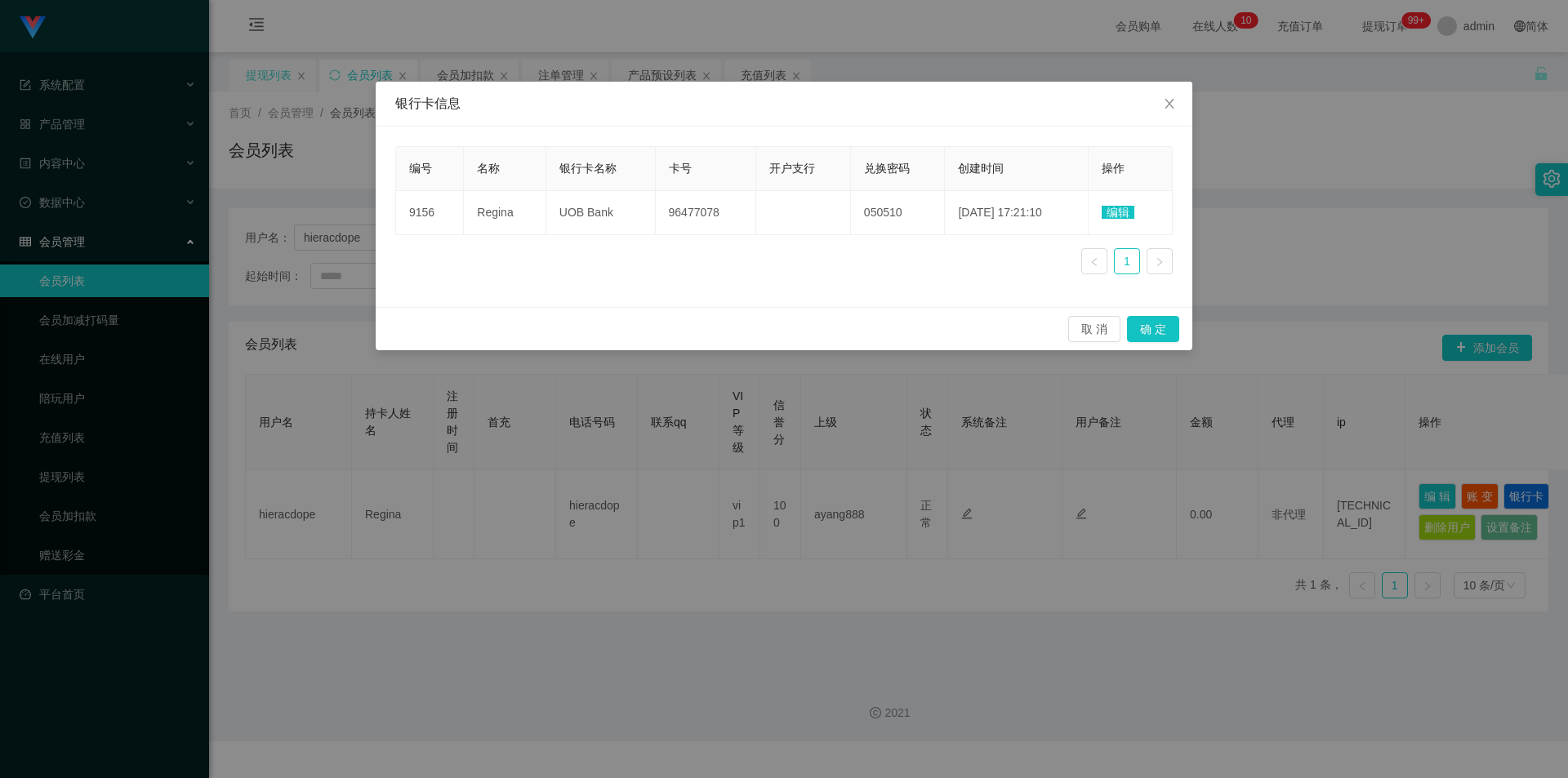
click at [1439, 179] on div "银行卡信息 编号 名称 银行卡名称 卡号 开户支行 兑换密码 创建时间 操作 9156 Regina UOB Bank 96477078 050510 [DA…" at bounding box center [784, 389] width 1568 height 778
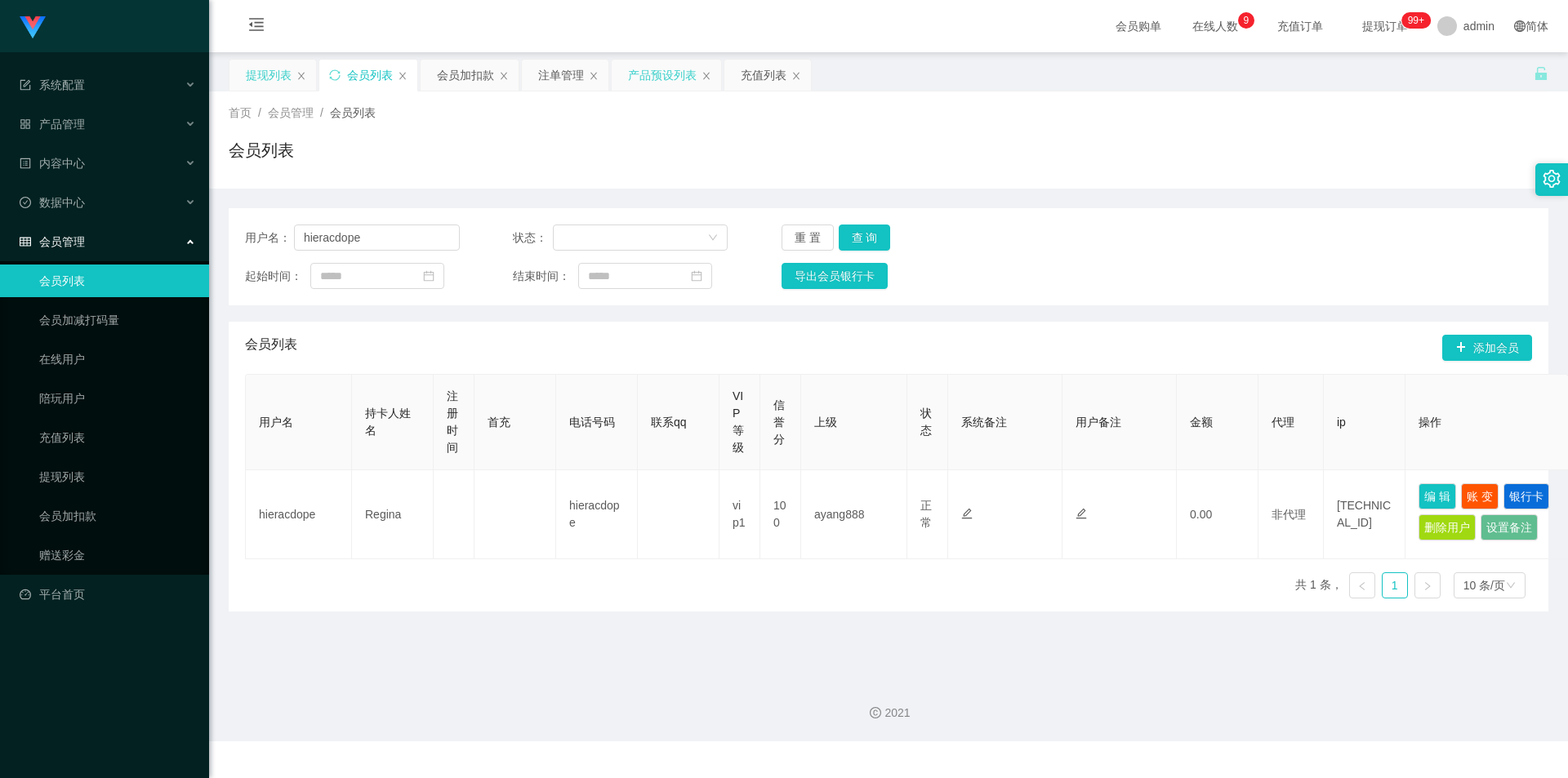
click at [657, 76] on div "产品预设列表" at bounding box center [662, 75] width 69 height 31
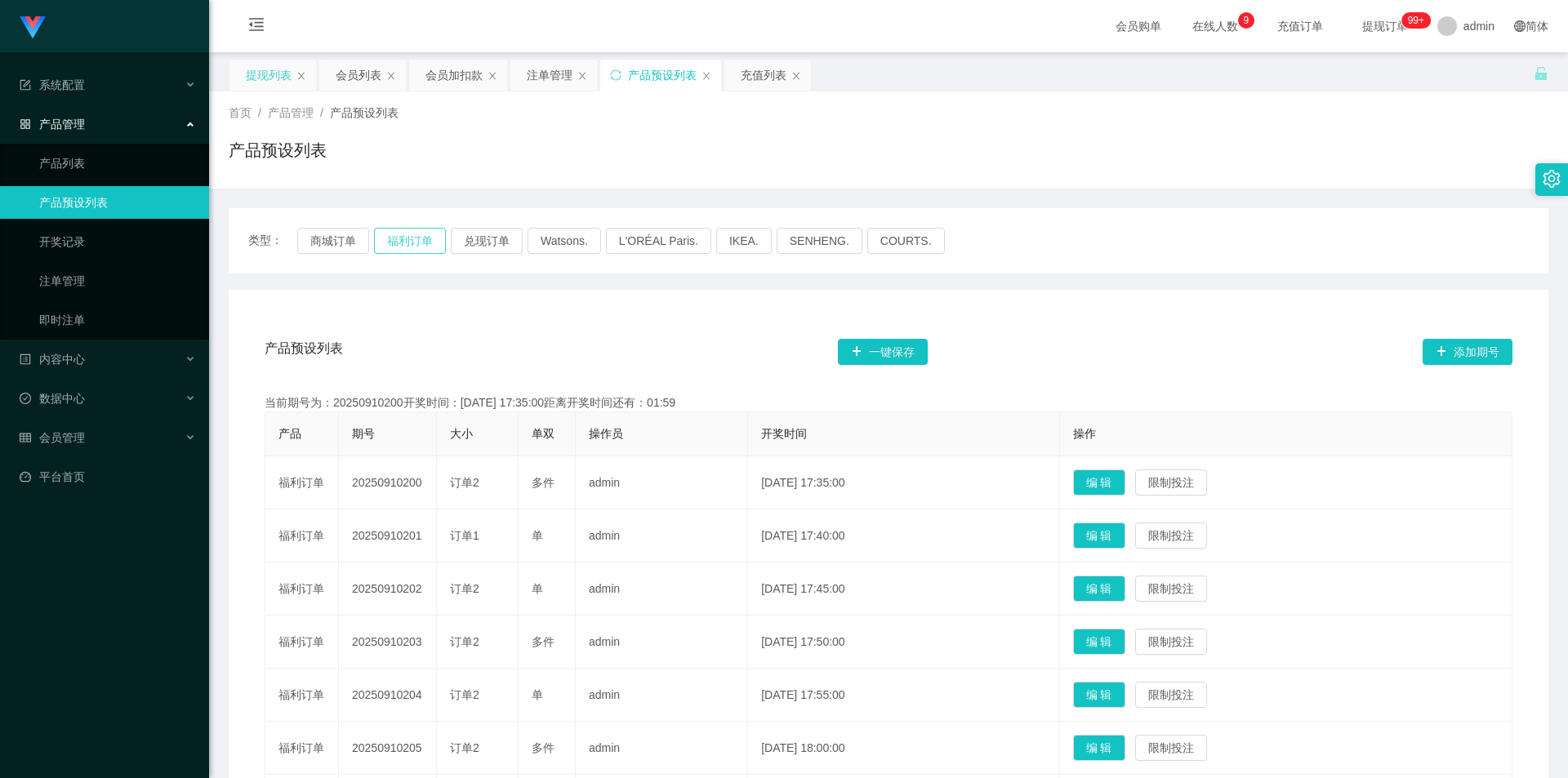
click at [400, 243] on button "福利订单" at bounding box center [410, 241] width 72 height 26
click at [1193, 201] on div "类型： 商城订单 福利订单 兑现订单 Watsons. L'ORÉAL Paris. IKEA. [GEOGRAPHIC_DATA]. COURTS. 产品预…" at bounding box center [888, 623] width 1319 height 871
click at [558, 73] on div "注单管理" at bounding box center [549, 75] width 46 height 31
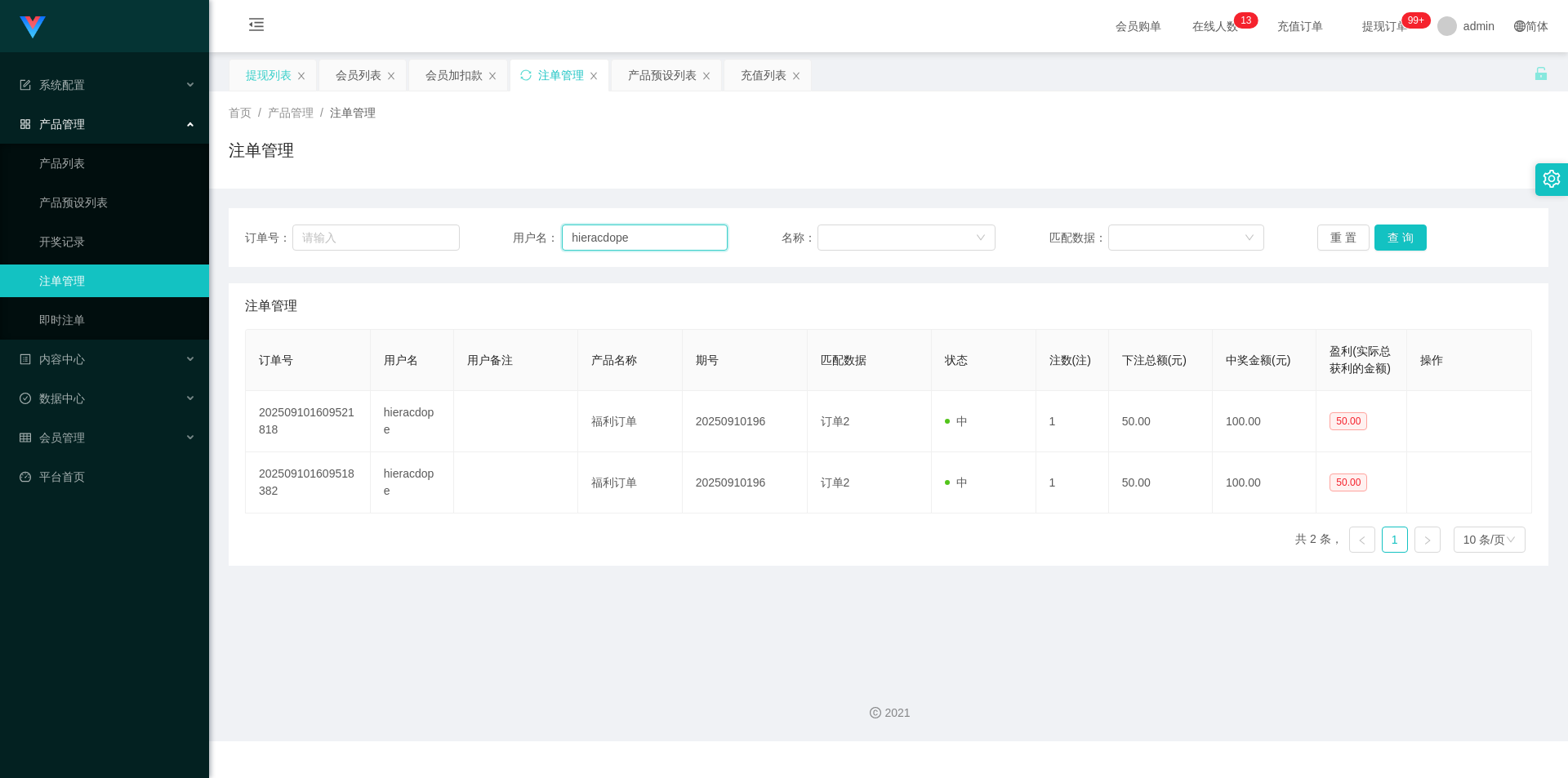
drag, startPoint x: 554, startPoint y: 226, endPoint x: 50, endPoint y: 181, distance: 506.0
click at [49, 181] on section "系统配置 产品管理 产品列表 产品预设列表 开奖记录 注单管理 即时注单 内容中心 站内信 公告列表 活动列表 数据中心 员工统计 团队统计 会员管理 会员列…" at bounding box center [784, 370] width 1568 height 741
paste input "SiunFung"
type input "SiunFung"
click at [1396, 230] on button "查 询" at bounding box center [1400, 237] width 52 height 26
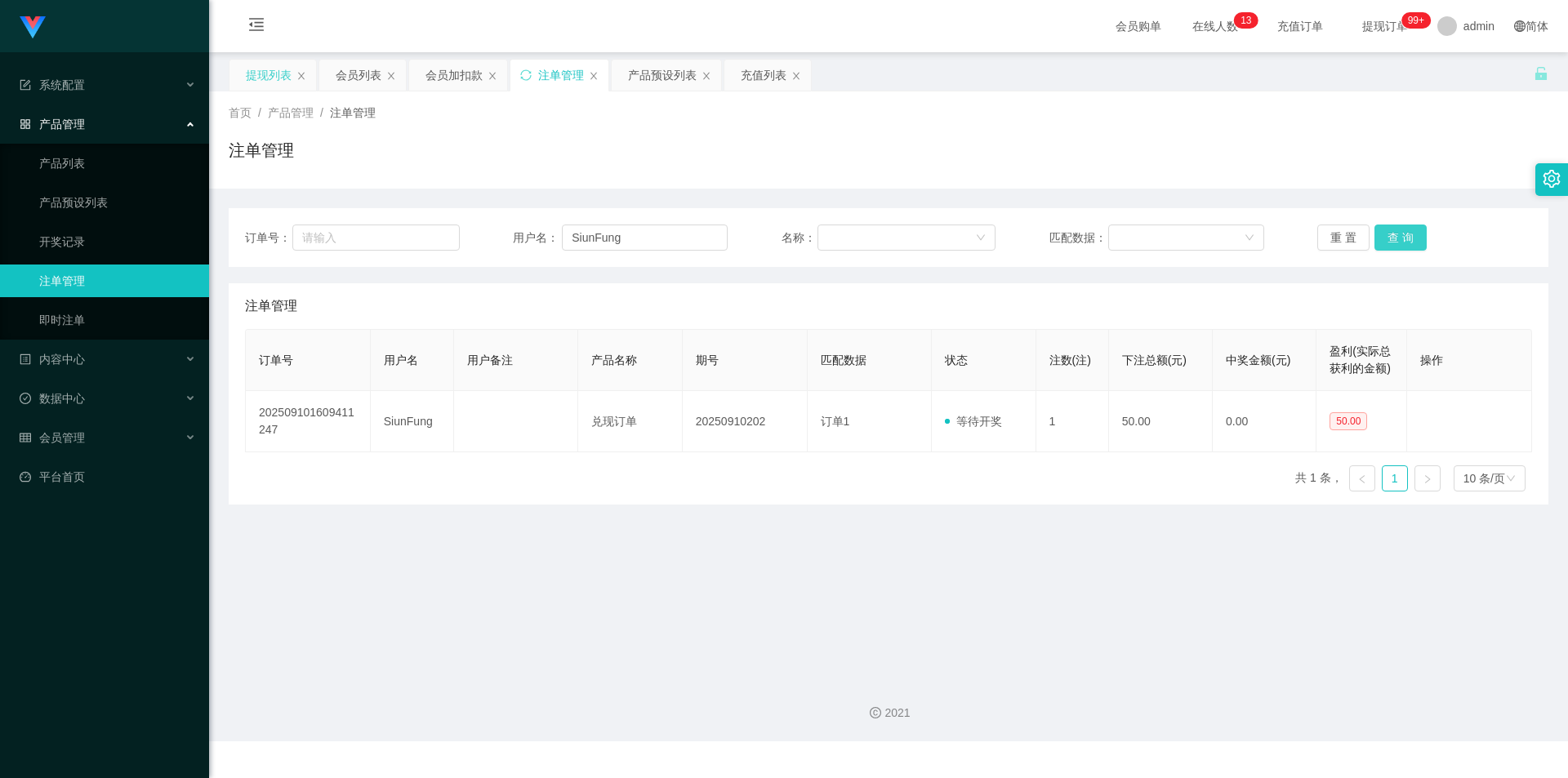
click at [1396, 230] on button "查 询" at bounding box center [1400, 237] width 52 height 26
click at [1191, 165] on div "注单管理" at bounding box center [888, 157] width 1319 height 38
click at [645, 74] on div "产品预设列表" at bounding box center [662, 75] width 69 height 31
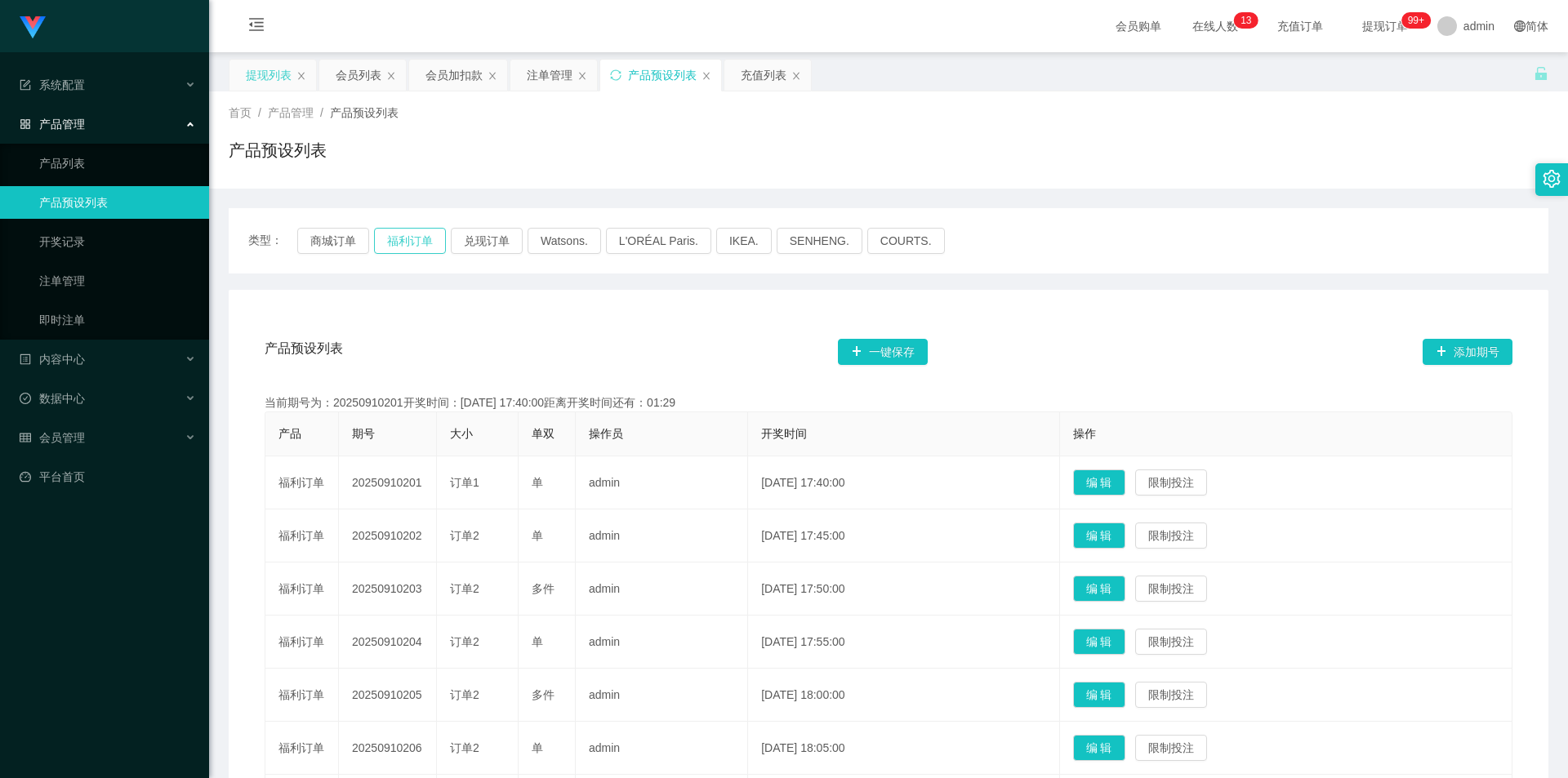
click at [379, 231] on button "福利订单" at bounding box center [410, 241] width 72 height 26
click at [1360, 212] on div "类型： 商城订单 福利订单 兑现订单 Watsons. L'ORÉAL Paris. IKEA. [GEOGRAPHIC_DATA]. COURTS." at bounding box center [888, 241] width 1319 height 66
click at [403, 242] on button "福利订单" at bounding box center [410, 241] width 72 height 26
drag, startPoint x: 1180, startPoint y: 182, endPoint x: 1236, endPoint y: 156, distance: 61.7
click at [1181, 182] on div "首页 / 产品管理 / 产品预设列表 / 产品预设列表" at bounding box center [888, 140] width 1358 height 97
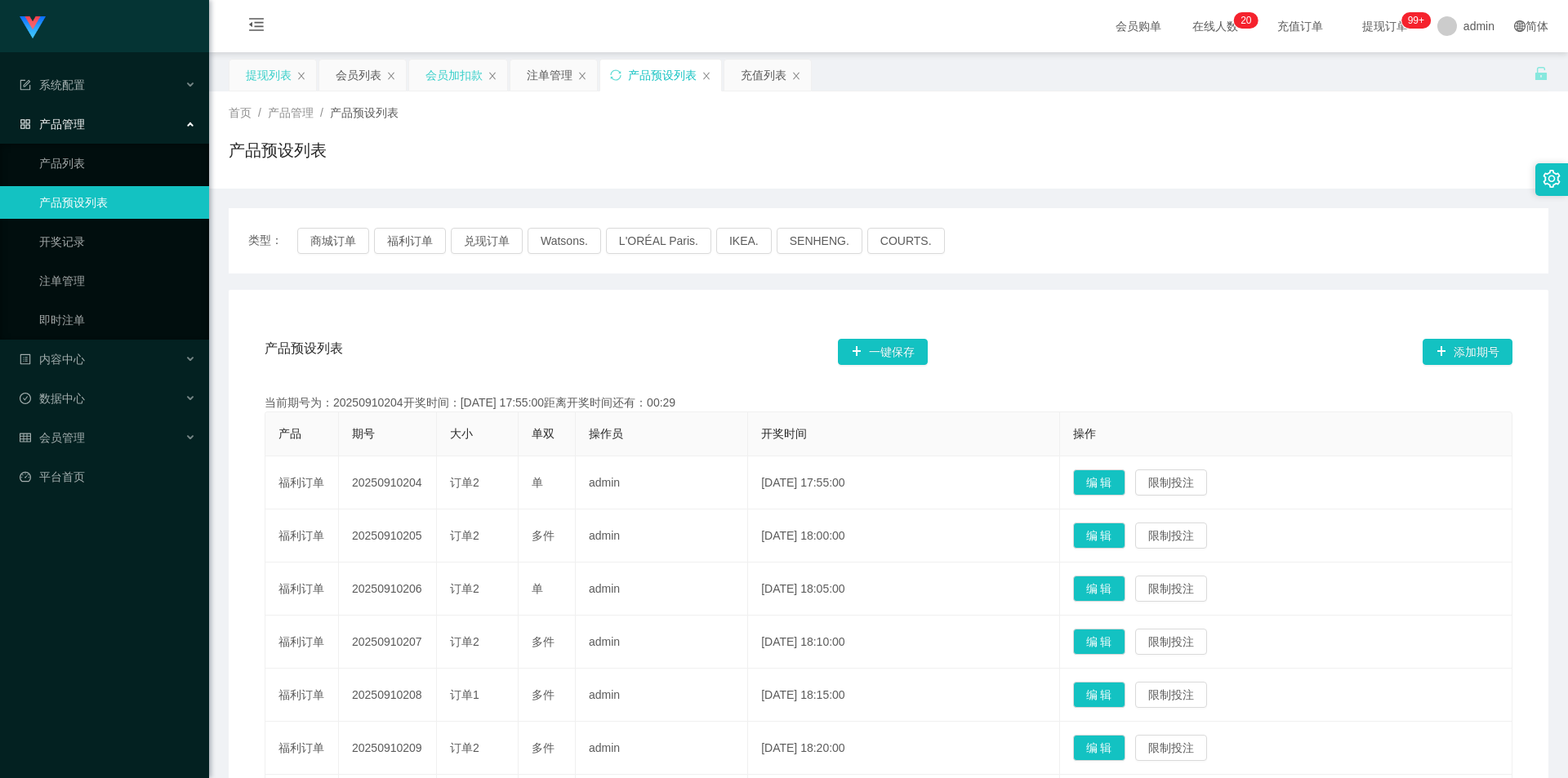
click at [443, 74] on div "会员加扣款" at bounding box center [454, 75] width 57 height 31
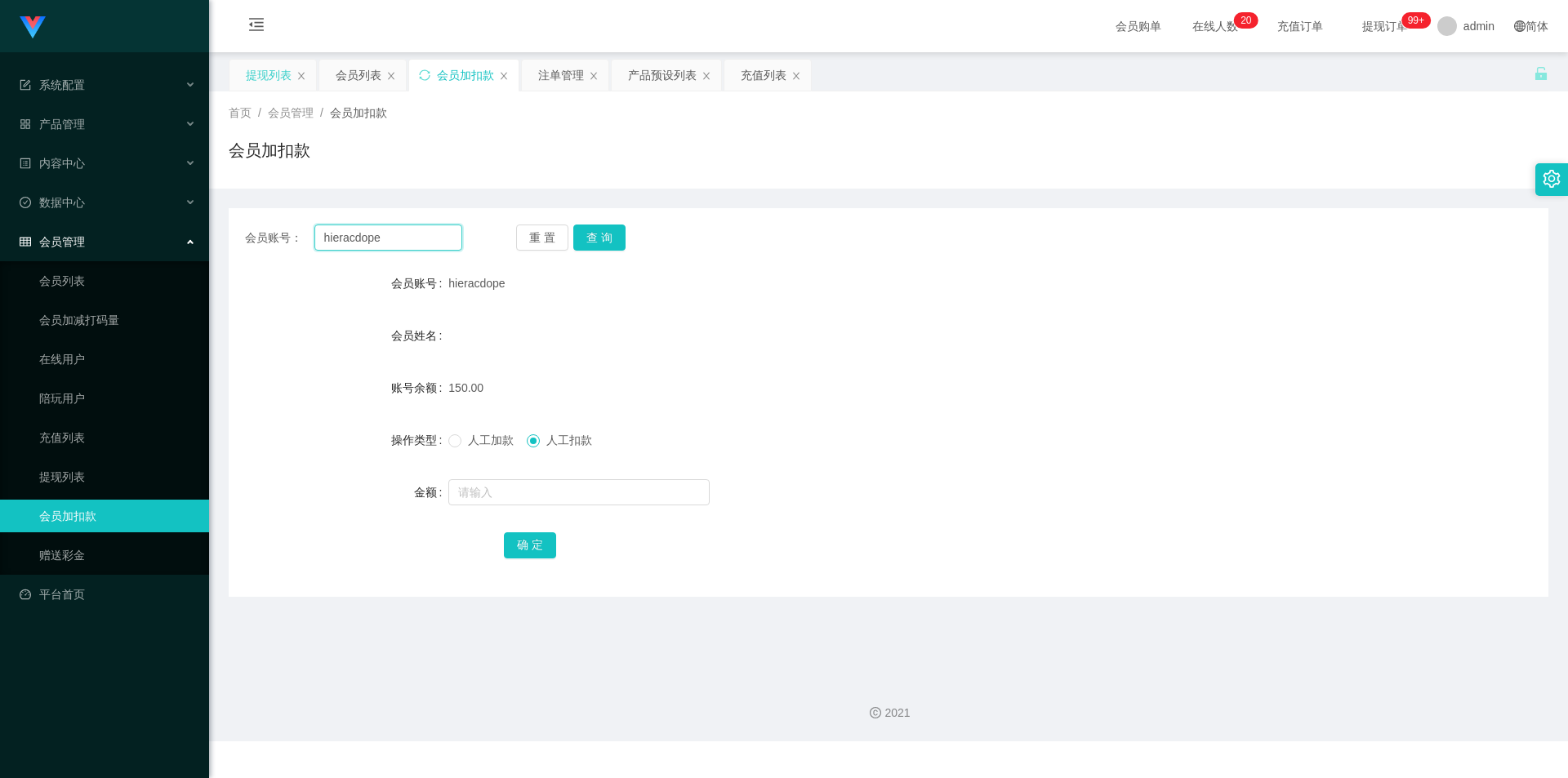
click at [0, 180] on section "系统配置 产品管理 产品列表 产品预设列表 开奖记录 注单管理 即时注单 内容中心 站内信 公告列表 活动列表 数据中心 员工统计 团队统计 会员管理 会员列…" at bounding box center [784, 370] width 1568 height 741
paste input "SiunFung"
type input "SiunFung"
click at [589, 236] on button "查 询" at bounding box center [599, 237] width 52 height 26
click at [467, 482] on input "text" at bounding box center [578, 492] width 261 height 26
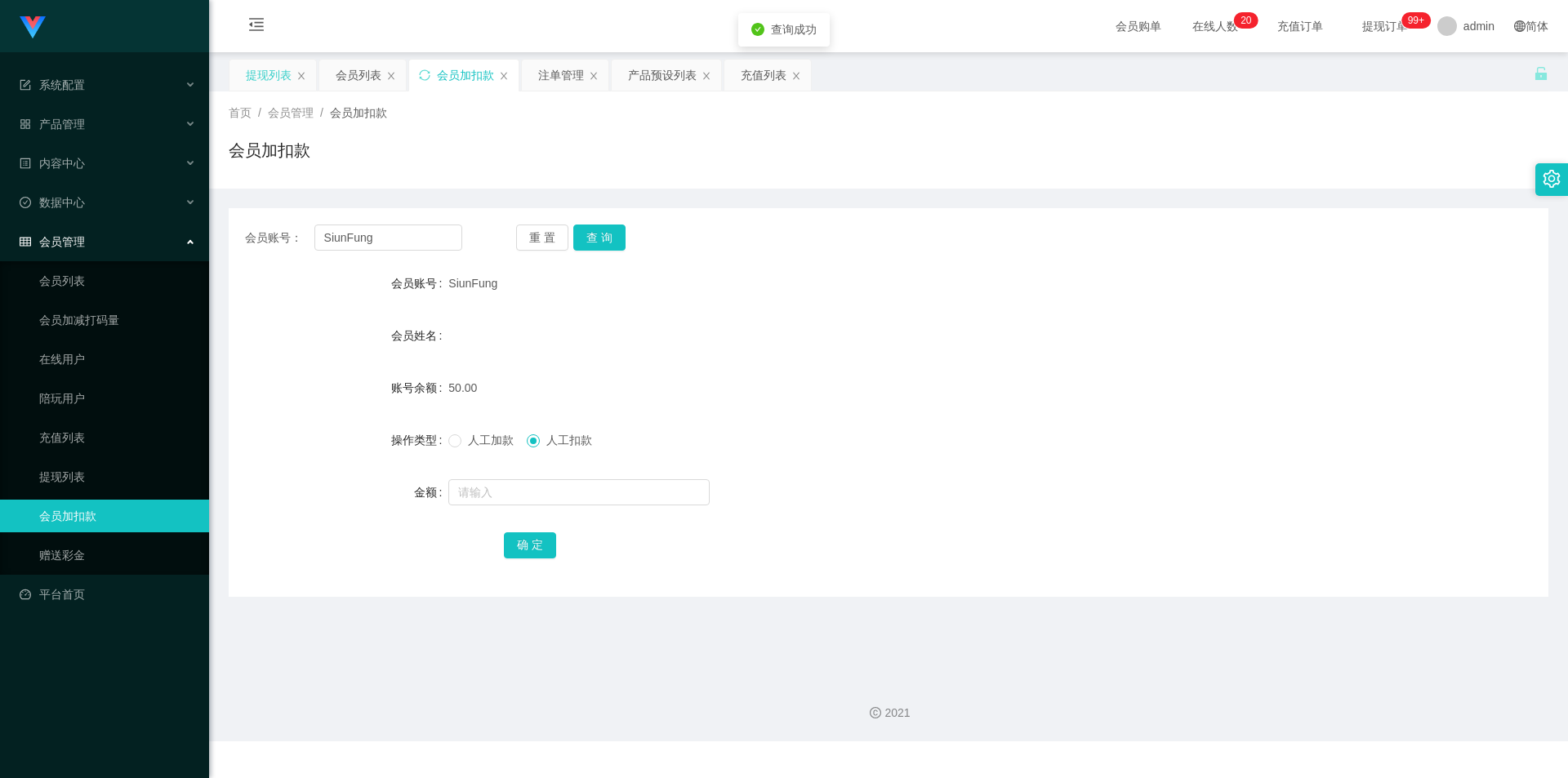
click at [445, 443] on label "操作类型" at bounding box center [420, 441] width 57 height 13
click at [467, 486] on input "text" at bounding box center [578, 492] width 261 height 26
type input "100"
click at [530, 542] on button "确 定" at bounding box center [530, 545] width 52 height 26
click at [1091, 344] on div "会员姓名" at bounding box center [888, 336] width 1319 height 33
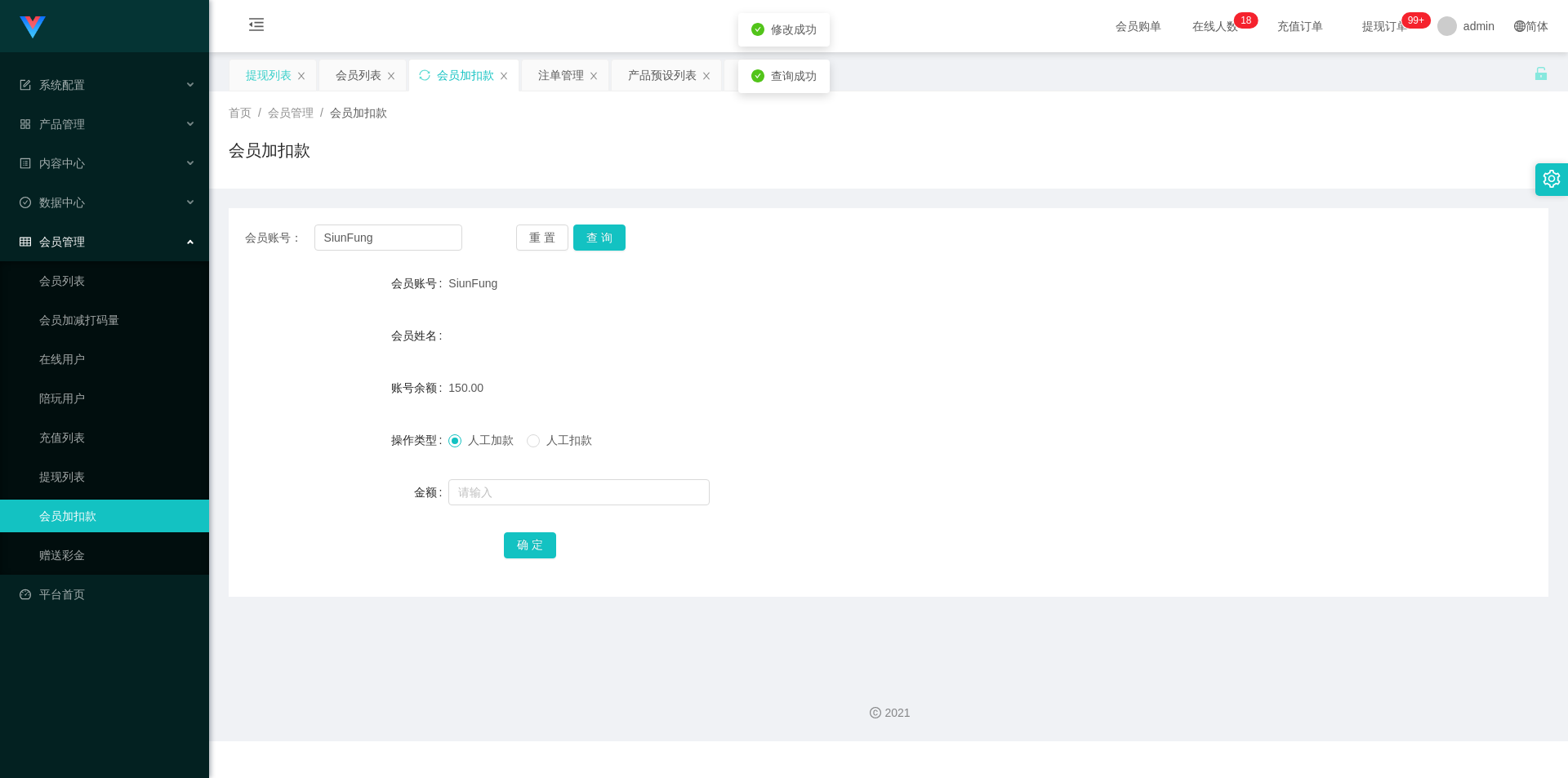
click at [1321, 214] on div "会员账号： SiunFung 重 置 查 询 会员账号 SiunFung 会员姓名 账号余额 150.00 操作类型 人工加款 人工扣款 金额 确 定" at bounding box center [888, 402] width 1319 height 389
drag, startPoint x: 207, startPoint y: 228, endPoint x: 0, endPoint y: 219, distance: 207.2
click at [0, 219] on section "系统配置 产品管理 产品列表 产品预设列表 开奖记录 注单管理 即时注单 内容中心 站内信 公告列表 活动列表 数据中心 员工统计 团队统计 会员管理 会员列…" at bounding box center [784, 370] width 1568 height 741
click at [253, 73] on div "提现列表" at bounding box center [269, 75] width 46 height 31
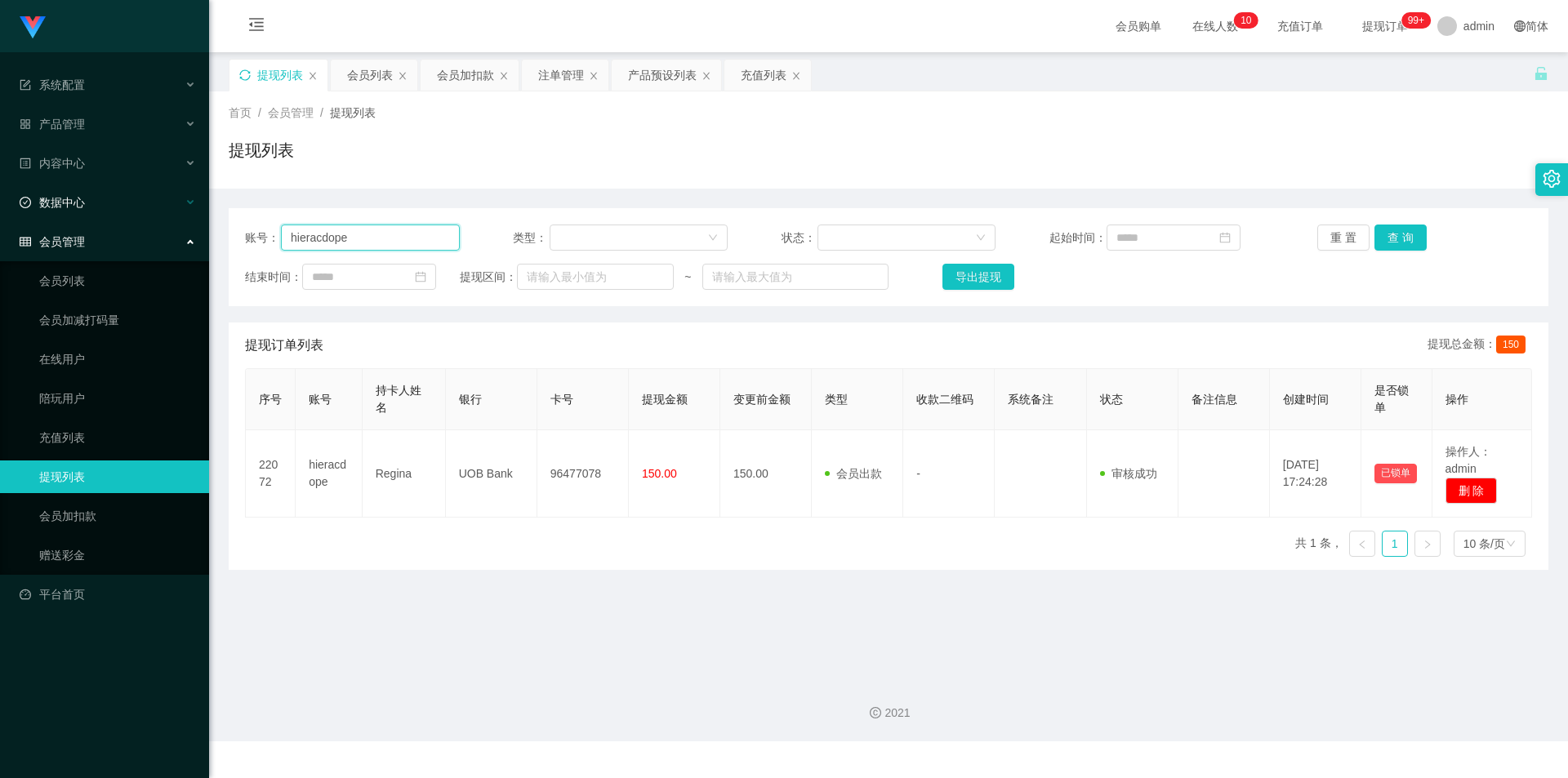
drag, startPoint x: 373, startPoint y: 237, endPoint x: 0, endPoint y: 188, distance: 376.2
click at [0, 188] on section "系统配置 产品管理 产品列表 产品预设列表 开奖记录 注单管理 即时注单 内容中心 站内信 公告列表 活动列表 数据中心 员工统计 团队统计 会员管理 会员列…" at bounding box center [784, 370] width 1568 height 741
paste input "SiunFung"
type input "SiunFung"
click at [1385, 233] on button "查 询" at bounding box center [1400, 237] width 52 height 26
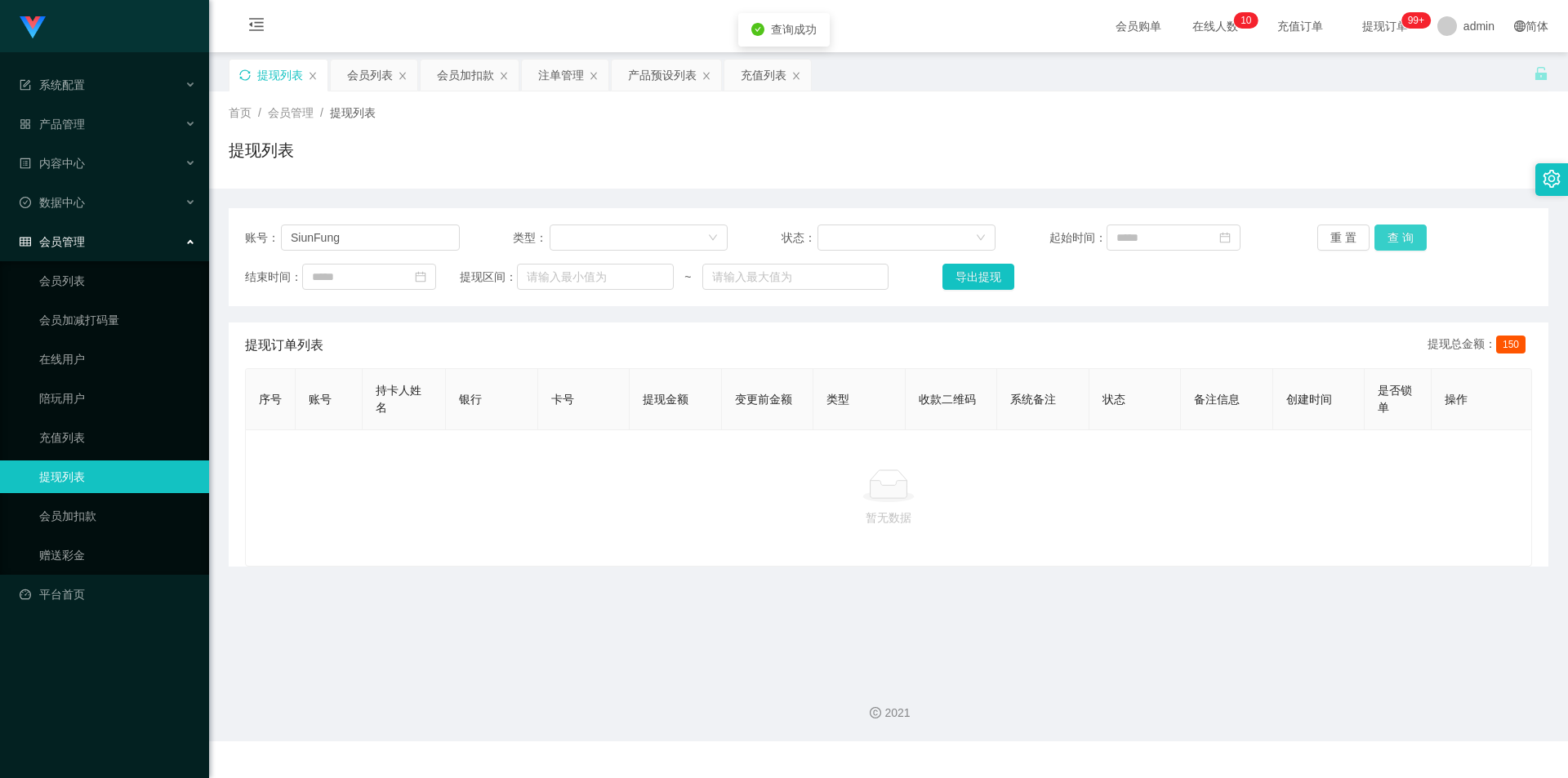
click at [1391, 233] on button "查 询" at bounding box center [1400, 237] width 52 height 26
click at [1457, 127] on div "首页 / 会员管理 / 提现列表 / 提现列表" at bounding box center [888, 140] width 1319 height 71
drag, startPoint x: 427, startPoint y: 233, endPoint x: 0, endPoint y: 218, distance: 427.3
click at [0, 218] on section "系统配置 产品管理 产品列表 产品预设列表 开奖记录 注单管理 即时注单 内容中心 站内信 公告列表 活动列表 数据中心 员工统计 团队统计 会员管理 会员列…" at bounding box center [784, 370] width 1568 height 741
click at [1409, 230] on button "查 询" at bounding box center [1400, 237] width 52 height 26
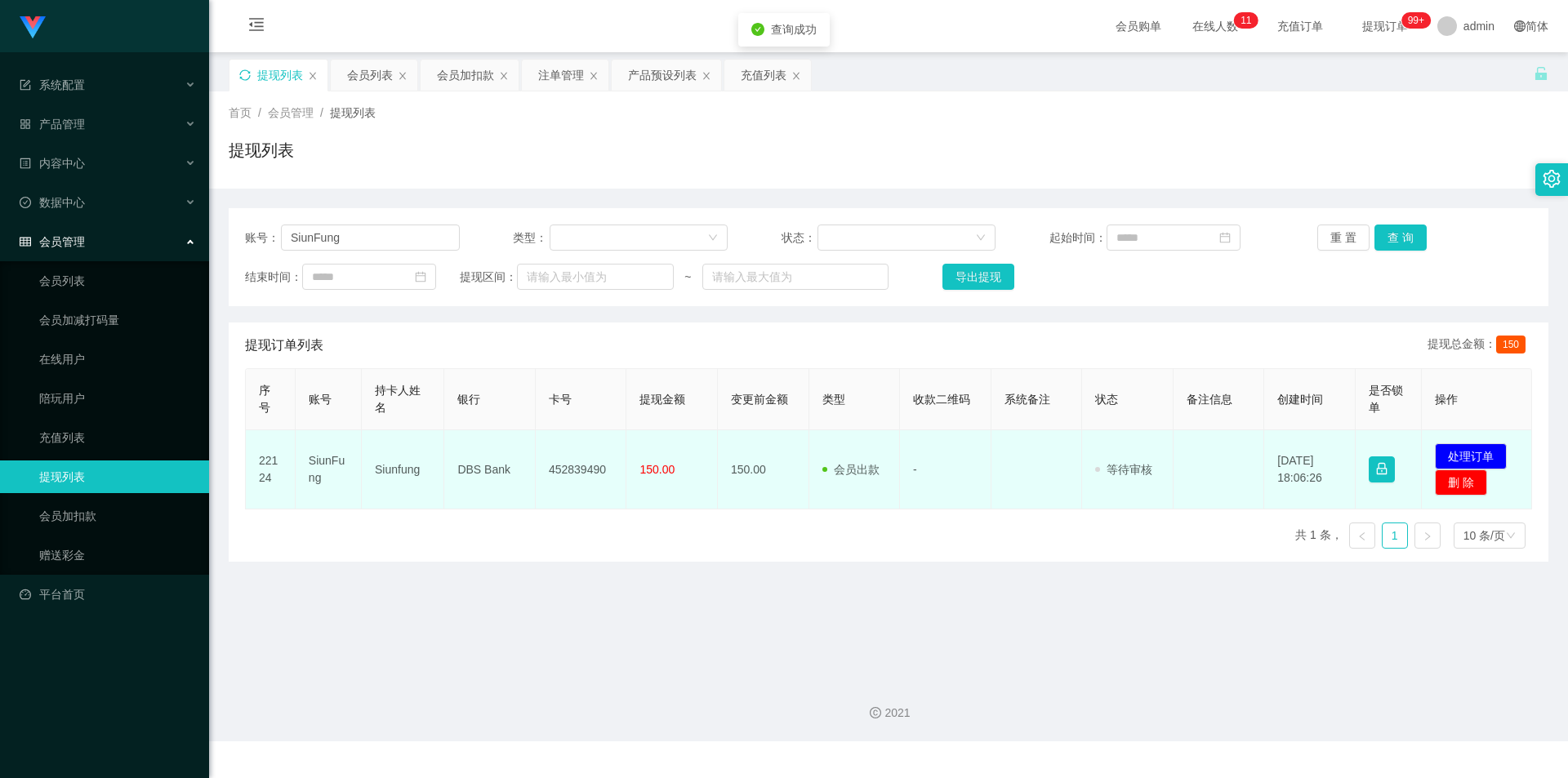
click at [572, 470] on td "452839490" at bounding box center [581, 470] width 92 height 79
copy td "452839490"
click at [486, 470] on td "DBS Bank" at bounding box center [490, 470] width 92 height 79
click at [486, 470] on td "DBS Bank" at bounding box center [490, 470] width 92 height 79
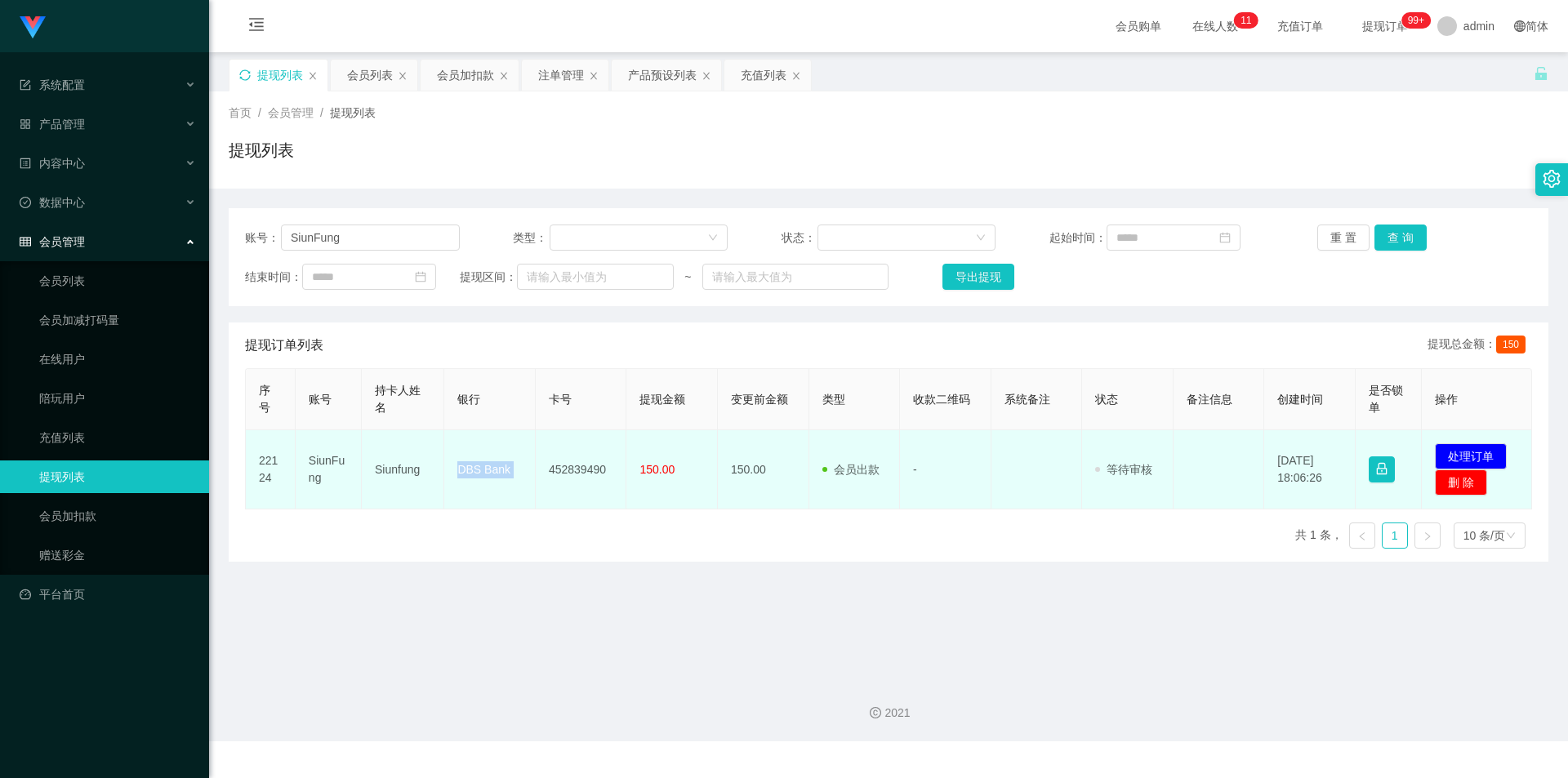
click at [485, 469] on td "DBS Bank" at bounding box center [490, 470] width 92 height 79
copy td "DBS Bank"
click at [388, 468] on td "Siunfung" at bounding box center [403, 470] width 83 height 79
copy td "Siunfung"
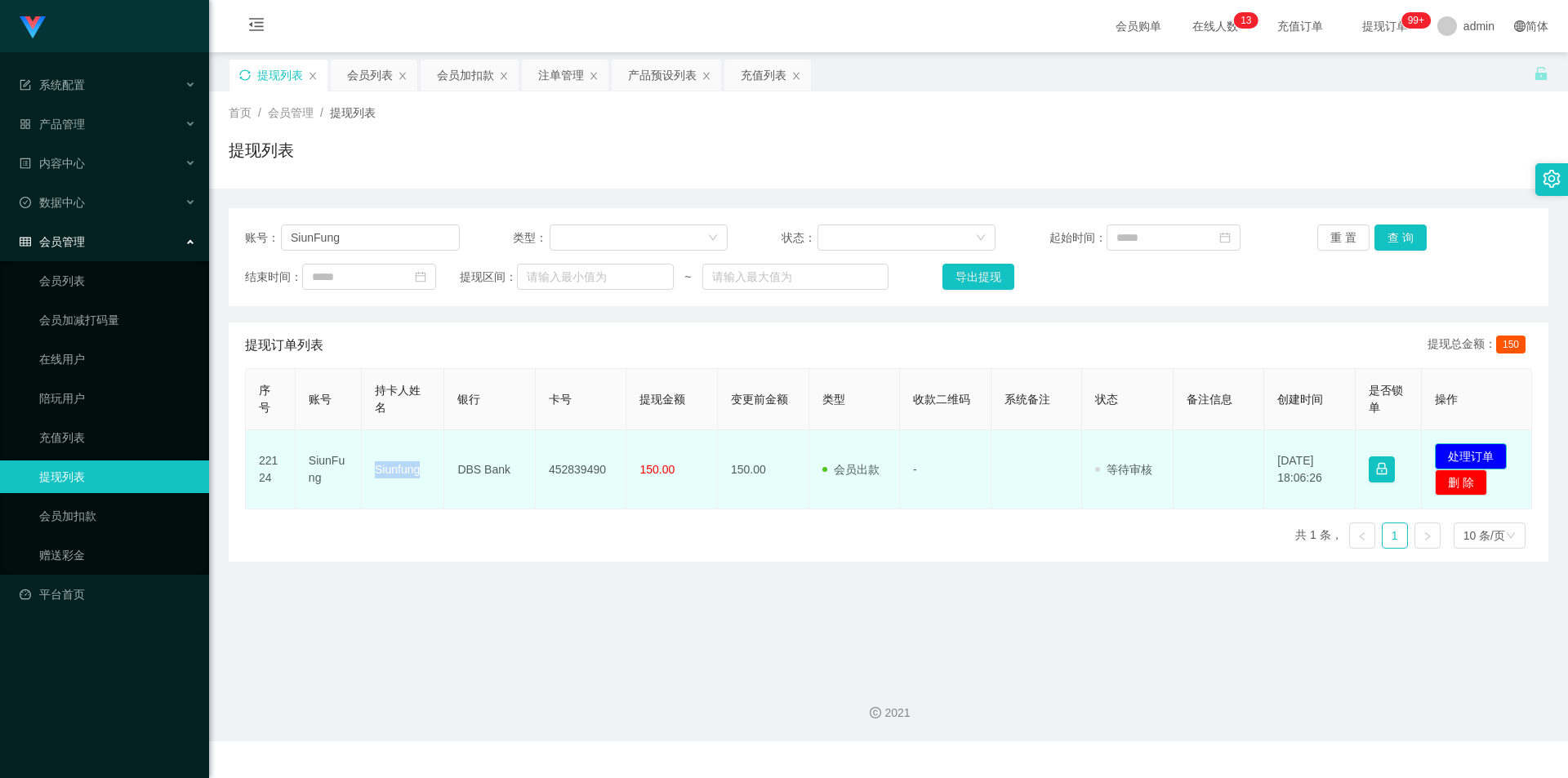
click at [1450, 456] on button "处理订单" at bounding box center [1471, 456] width 72 height 26
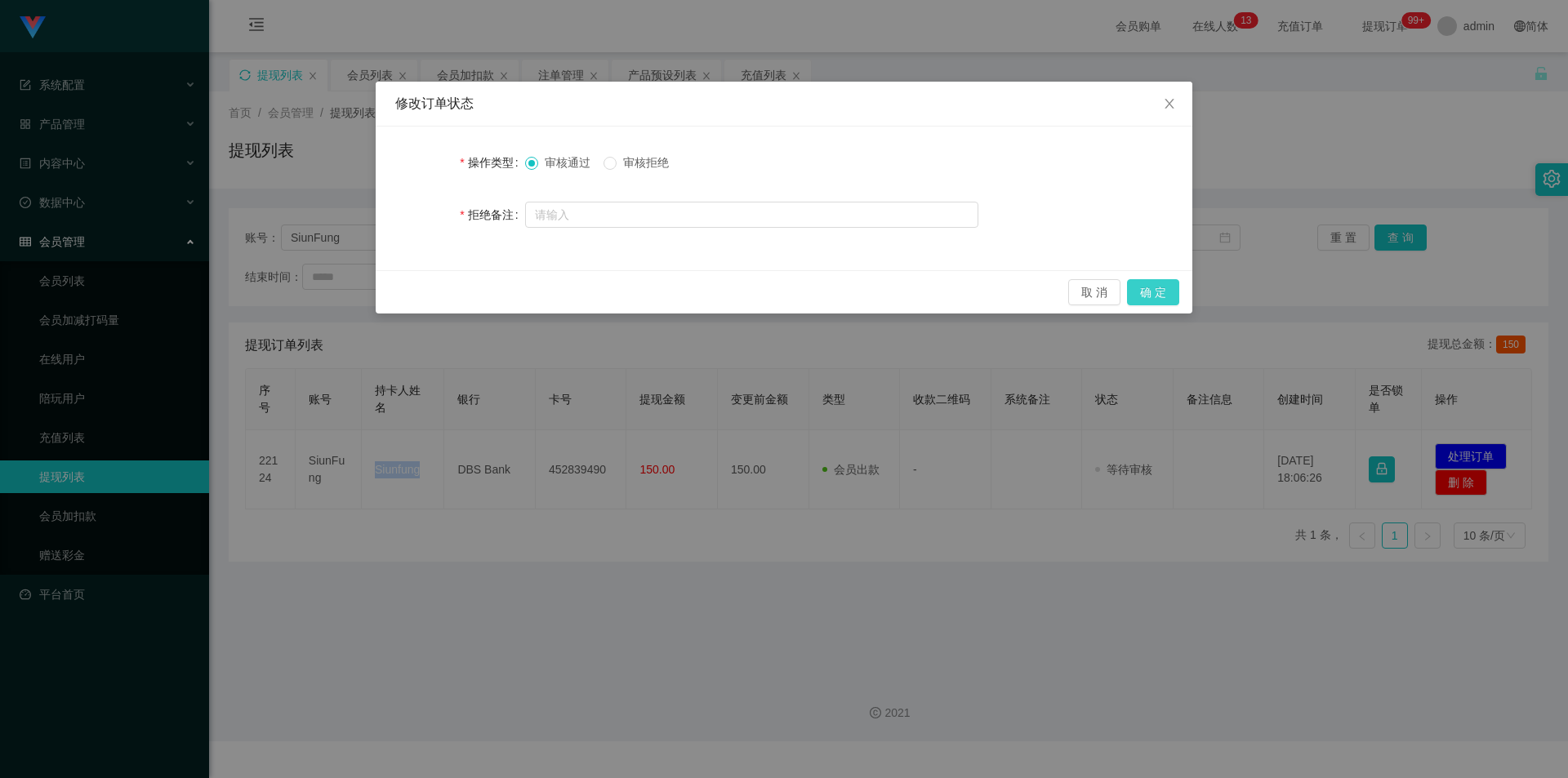
click at [1150, 292] on button "确 定" at bounding box center [1153, 292] width 52 height 26
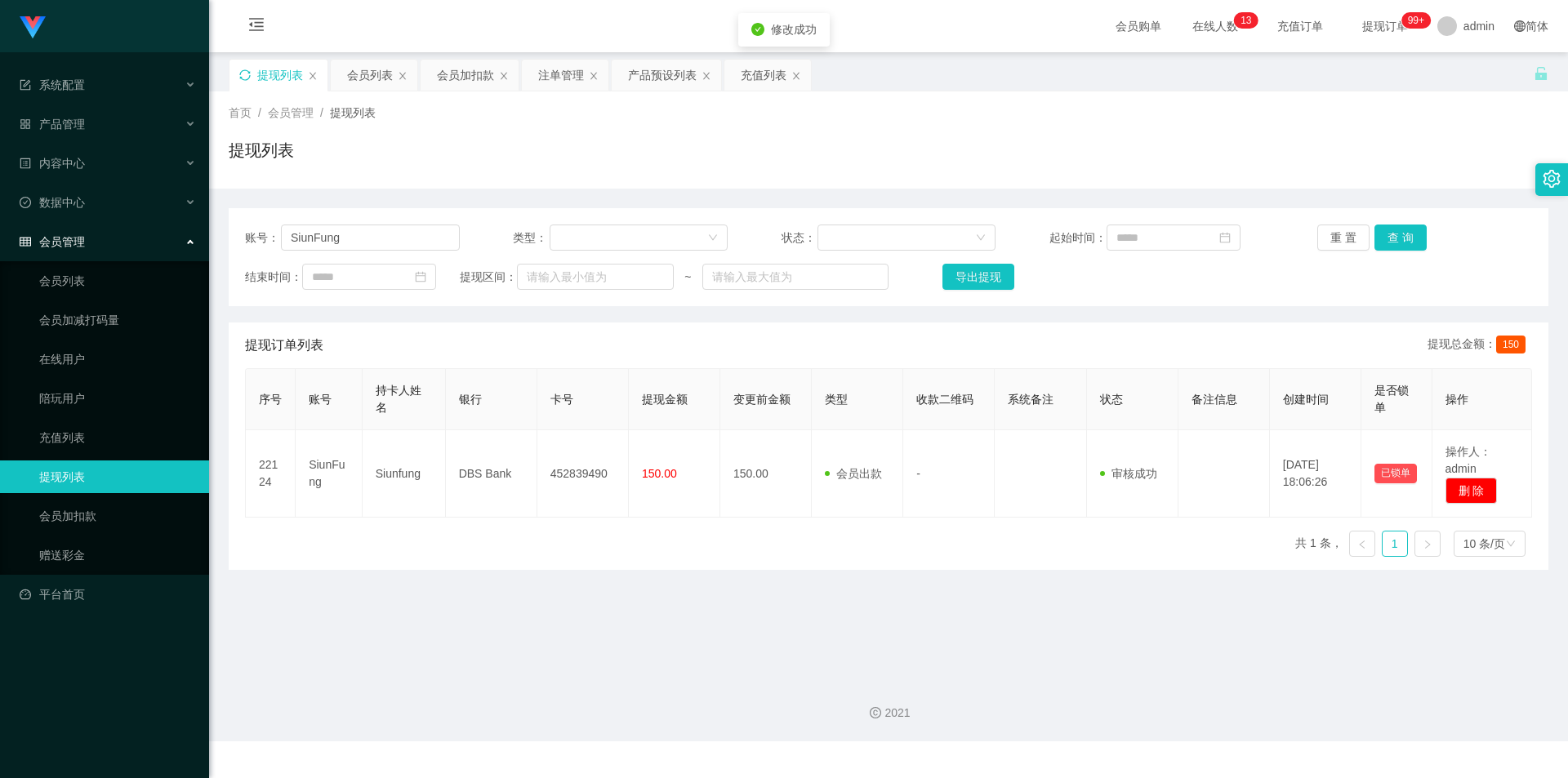
click at [1435, 127] on div "首页 / 会员管理 / 提现列表 / 提现列表" at bounding box center [888, 140] width 1319 height 71
